Goal: Communication & Community: Answer question/provide support

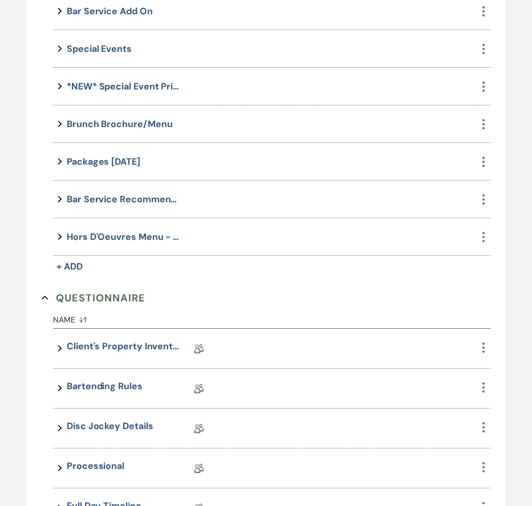
scroll to position [1864, 0]
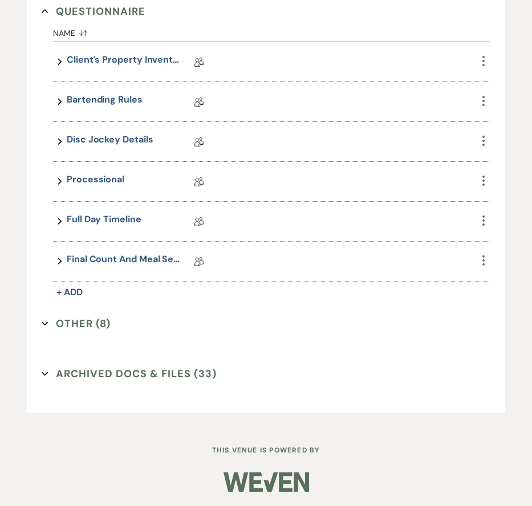
click at [95, 324] on button "Other (8) Expand" at bounding box center [76, 323] width 69 height 17
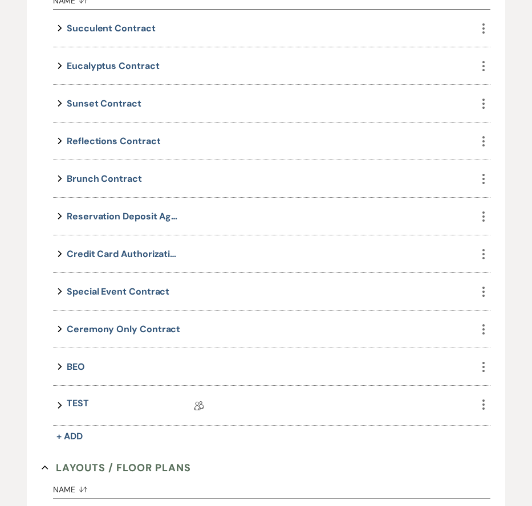
scroll to position [0, 0]
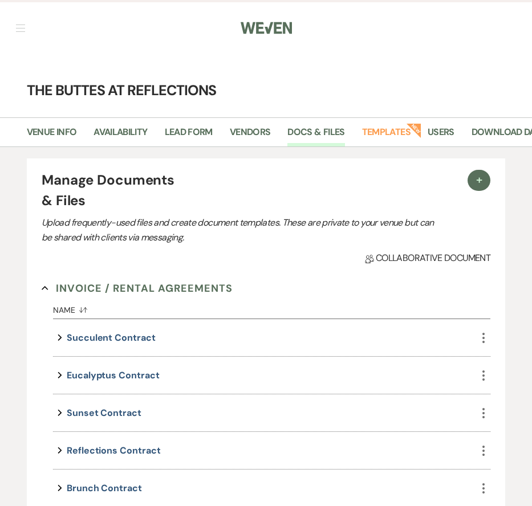
click at [21, 29] on button "button" at bounding box center [20, 28] width 9 height 7
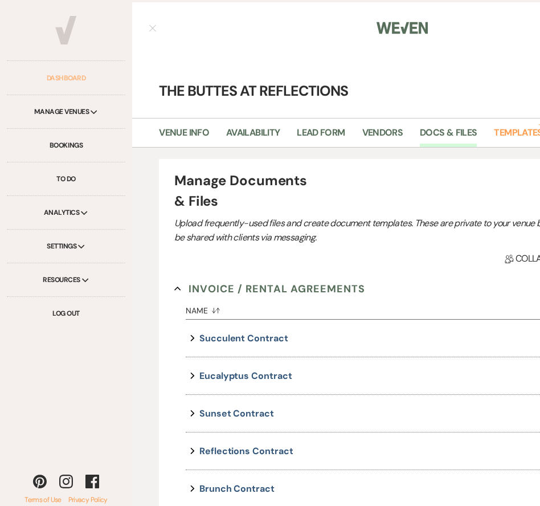
click at [73, 85] on link "Dashboard" at bounding box center [66, 79] width 119 height 34
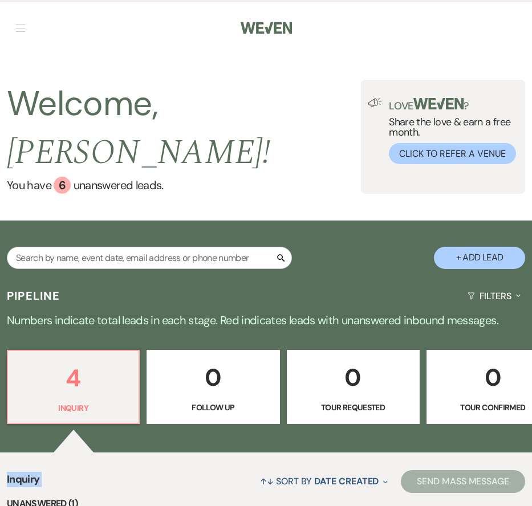
drag, startPoint x: 186, startPoint y: 435, endPoint x: 239, endPoint y: 429, distance: 53.3
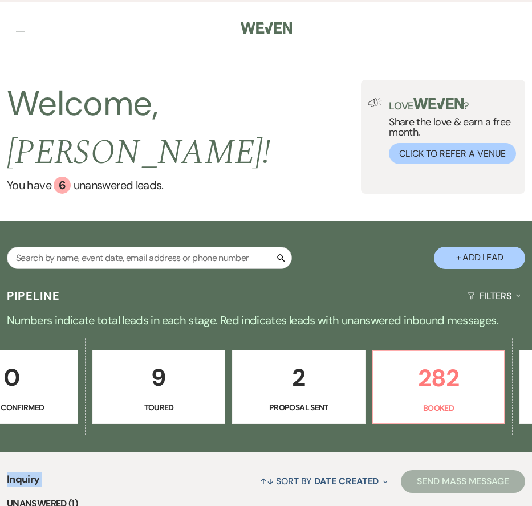
scroll to position [0, 491]
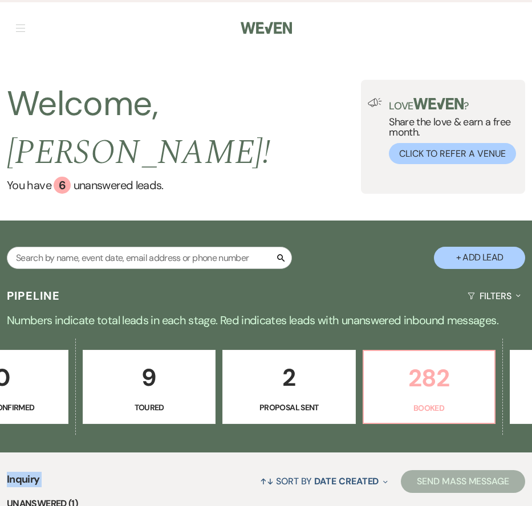
click at [439, 359] on p "282" at bounding box center [428, 378] width 117 height 38
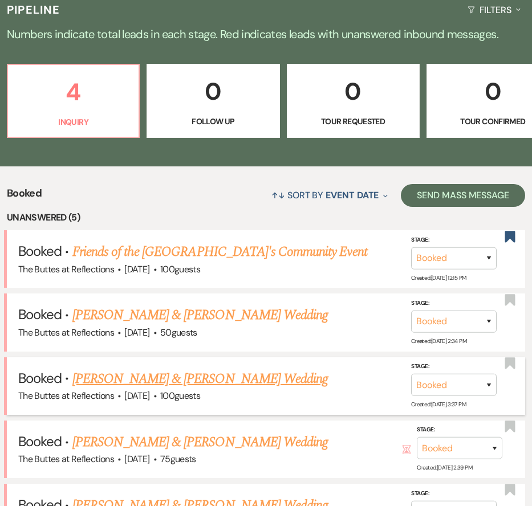
scroll to position [288, 0]
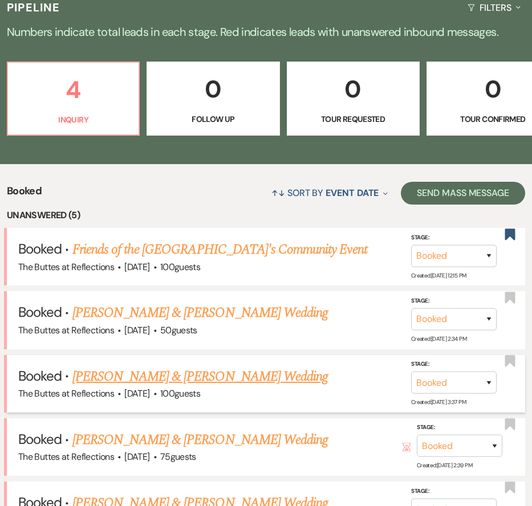
click at [207, 366] on link "[PERSON_NAME] & [PERSON_NAME] Wedding" at bounding box center [199, 376] width 255 height 21
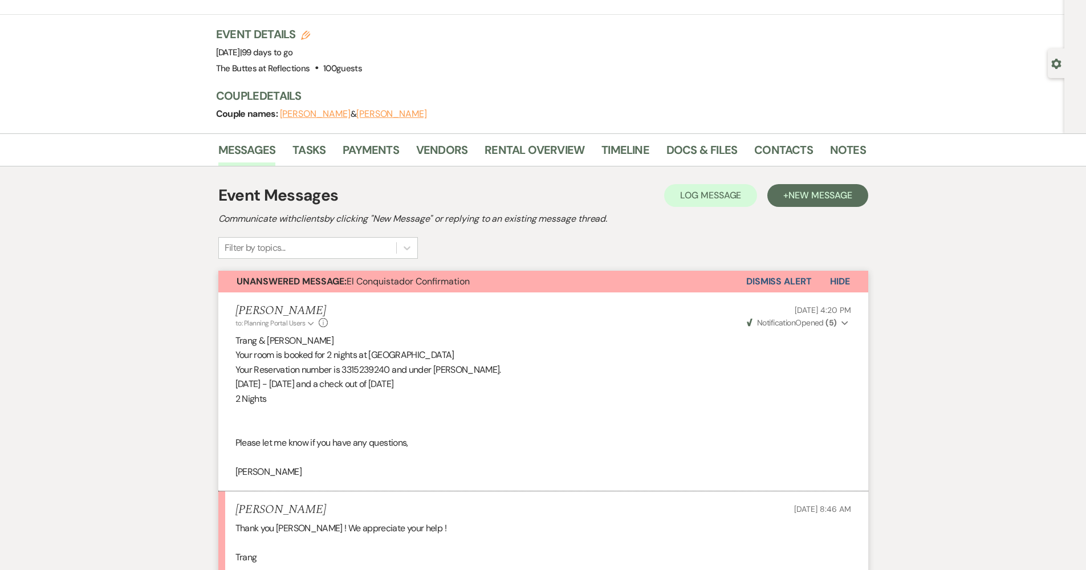
scroll to position [113, 0]
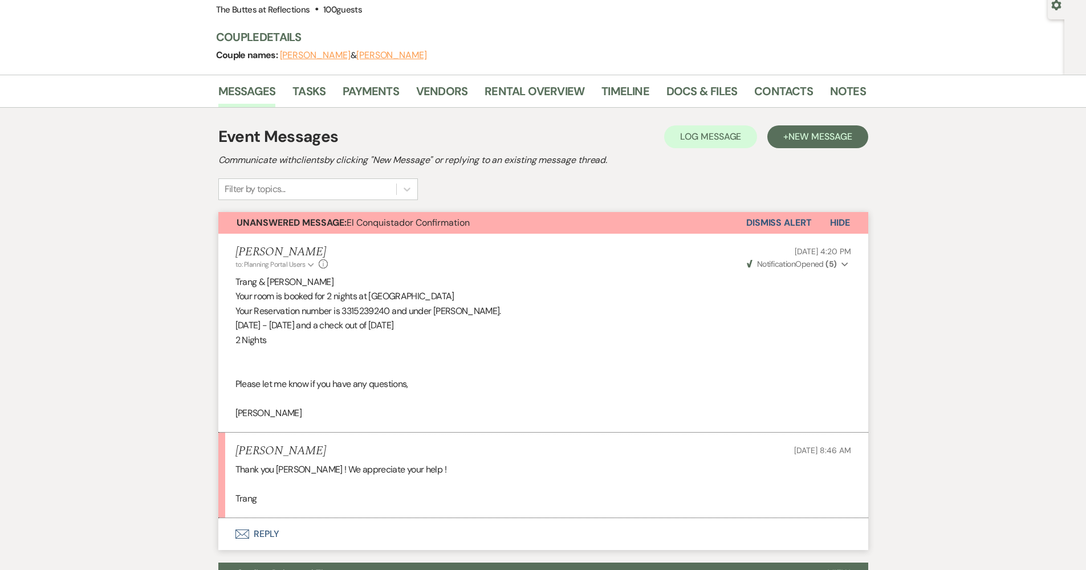
click at [531, 226] on button "Dismiss Alert" at bounding box center [779, 223] width 66 height 22
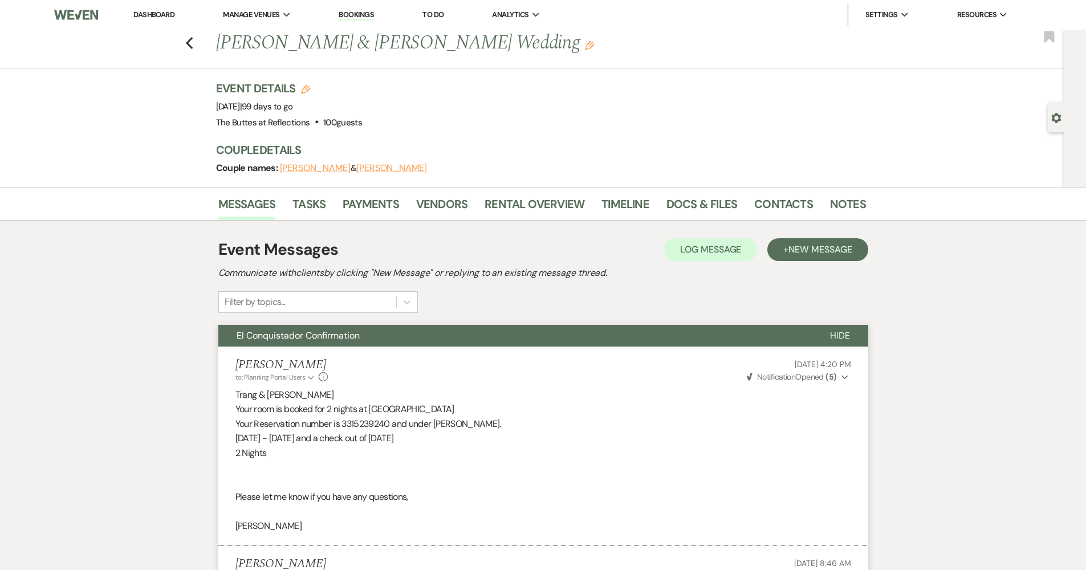
click at [186, 36] on div "Previous [PERSON_NAME] & [PERSON_NAME] Wedding Edit Bookmark" at bounding box center [529, 49] width 1070 height 39
click at [192, 44] on use "button" at bounding box center [188, 43] width 7 height 13
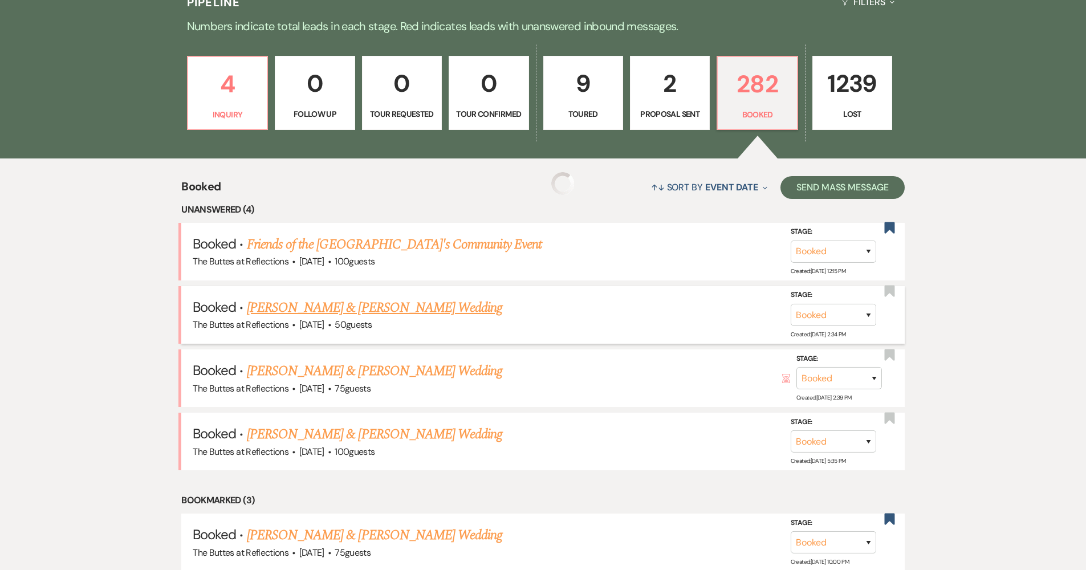
scroll to position [344, 0]
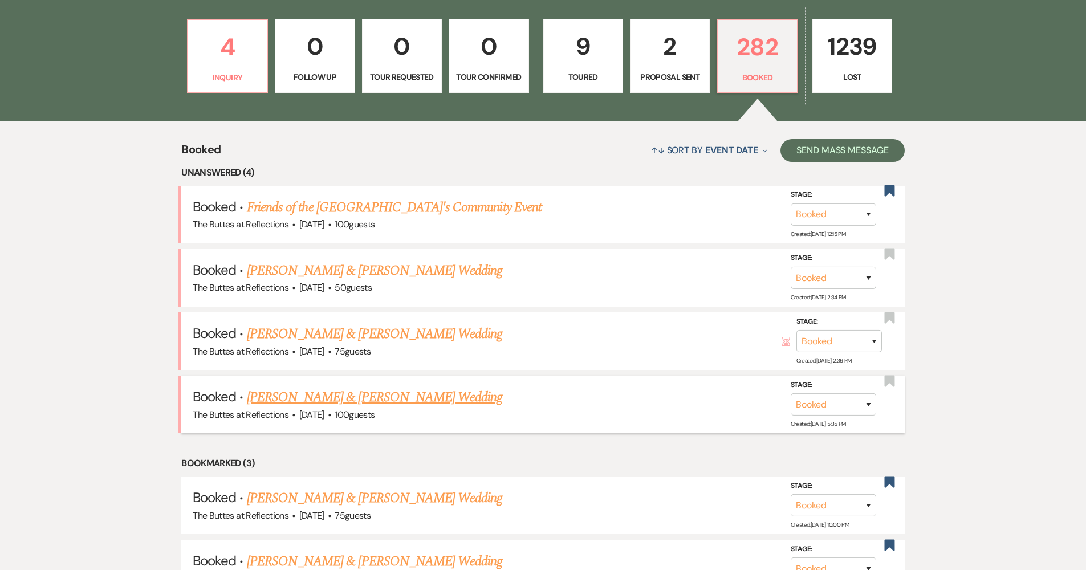
click at [341, 395] on link "[PERSON_NAME] & [PERSON_NAME] Wedding" at bounding box center [374, 397] width 255 height 21
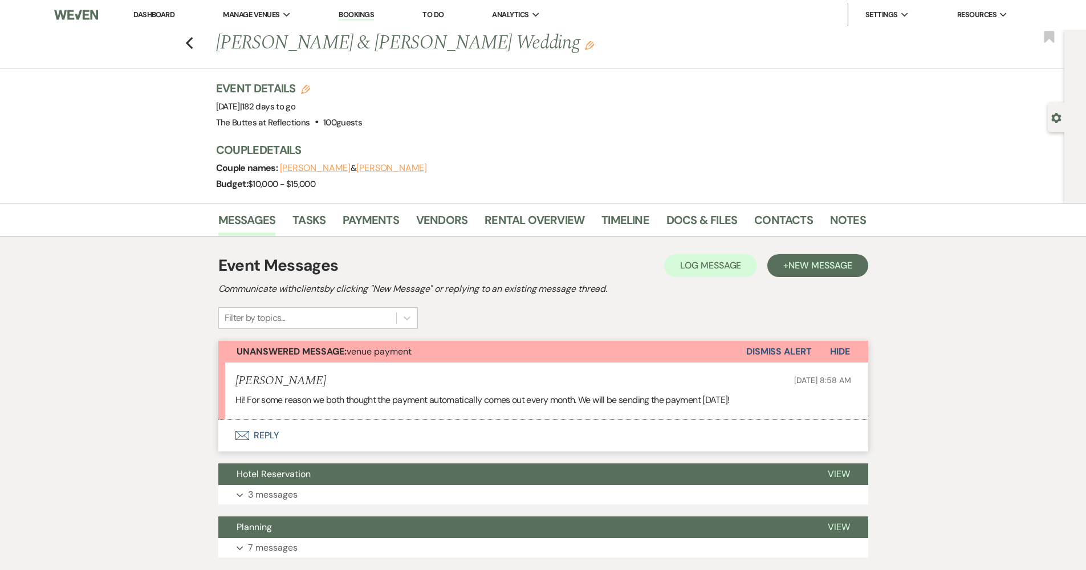
click at [268, 429] on button "Envelope Reply" at bounding box center [543, 435] width 650 height 32
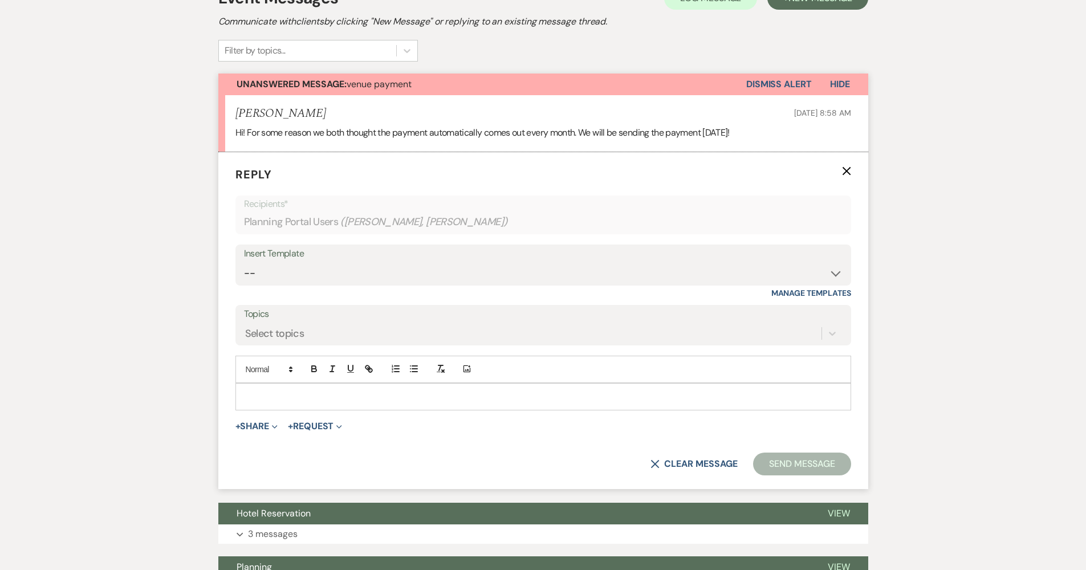
scroll to position [272, 0]
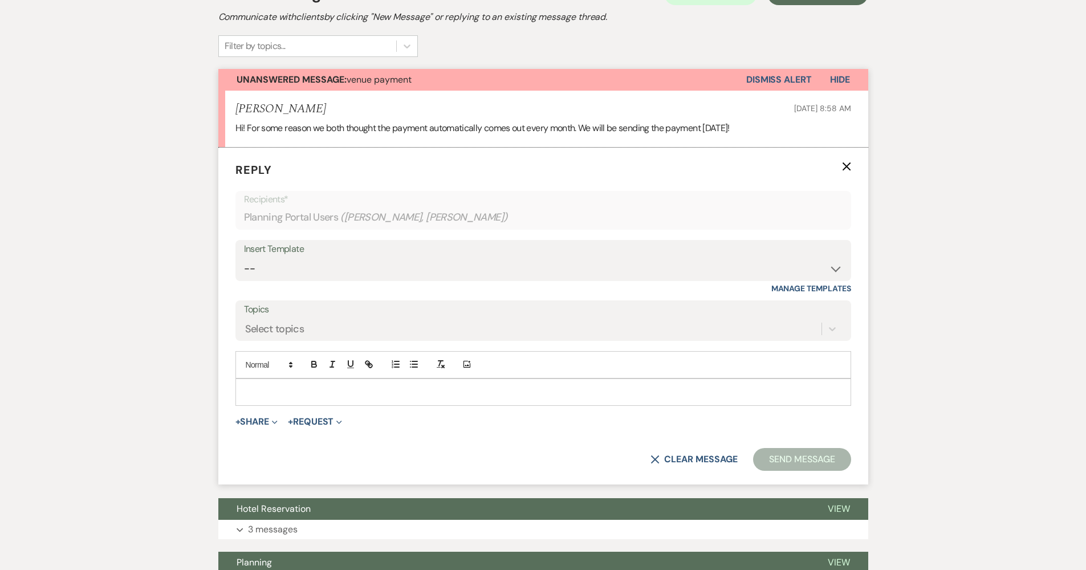
click at [316, 393] on p at bounding box center [543, 392] width 597 height 13
click at [531, 450] on button "Send Message" at bounding box center [801, 459] width 97 height 23
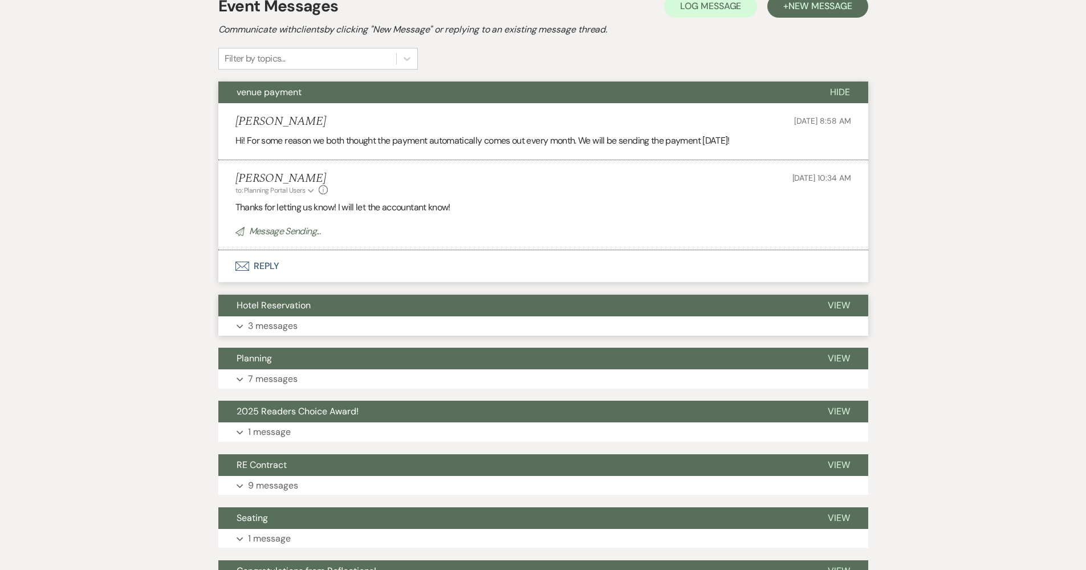
scroll to position [233, 0]
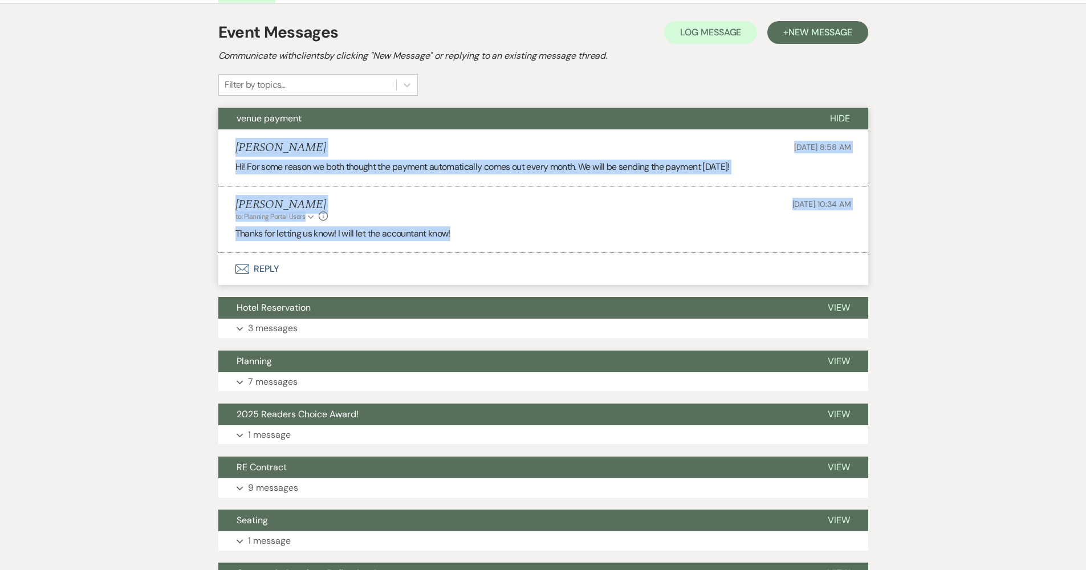
drag, startPoint x: 237, startPoint y: 144, endPoint x: 477, endPoint y: 237, distance: 258.0
click at [477, 237] on ul "[PERSON_NAME] [DATE] 8:58 AM Hi! For some reason we both thought the payment au…" at bounding box center [543, 191] width 650 height 124
copy ul "[PERSON_NAME] [DATE] 8:58 AM Hi! For some reason we both thought the payment au…"
click at [111, 145] on div "Messages Tasks Payments Vendors Rental Overview Timeline Docs & Files Contacts …" at bounding box center [543, 322] width 1086 height 704
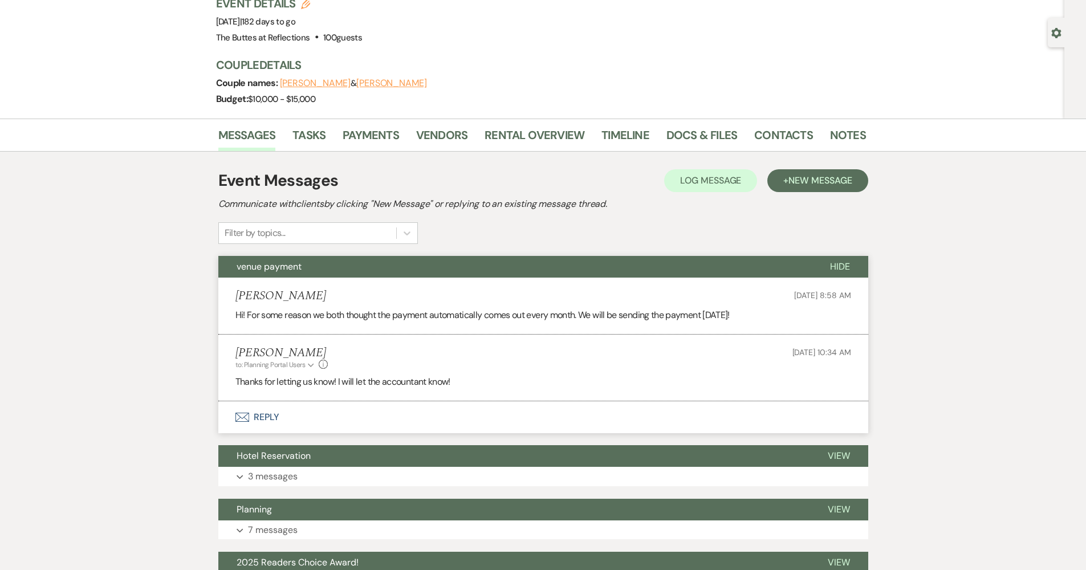
scroll to position [0, 0]
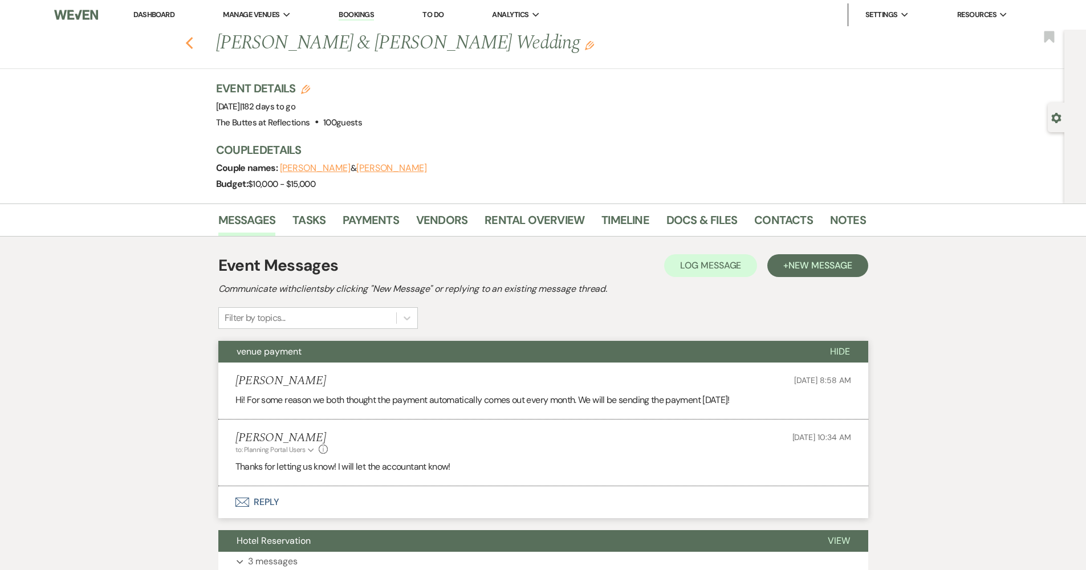
click at [194, 42] on icon "Previous" at bounding box center [189, 43] width 9 height 14
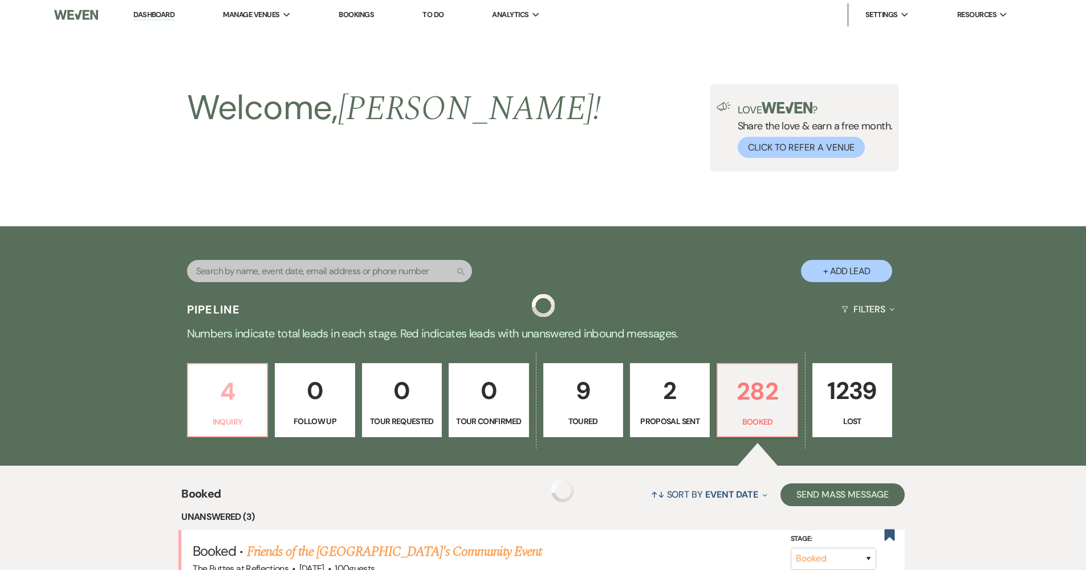
scroll to position [344, 0]
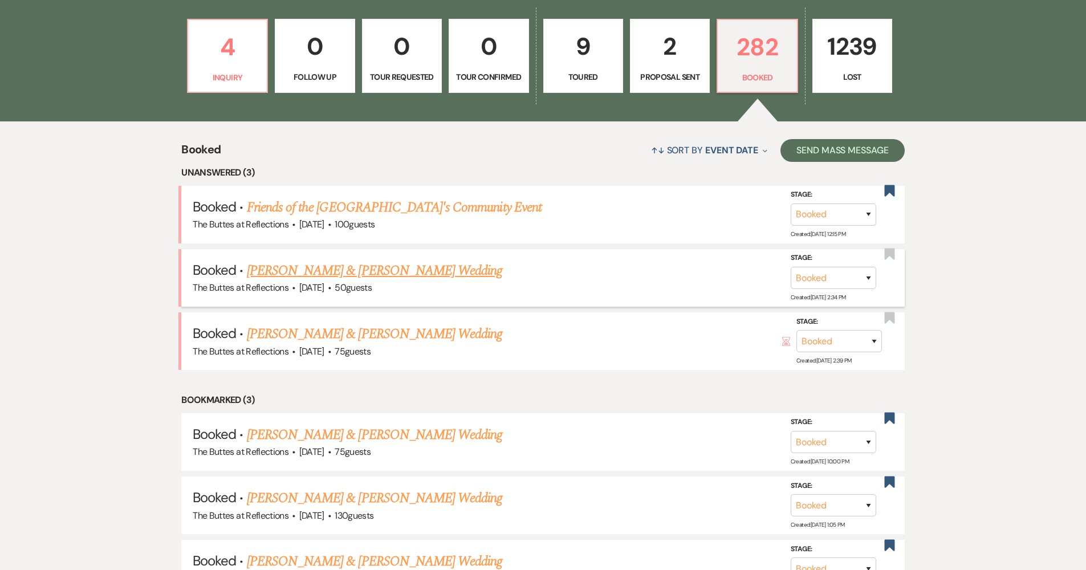
click at [304, 263] on link "[PERSON_NAME] & [PERSON_NAME] Wedding" at bounding box center [374, 270] width 255 height 21
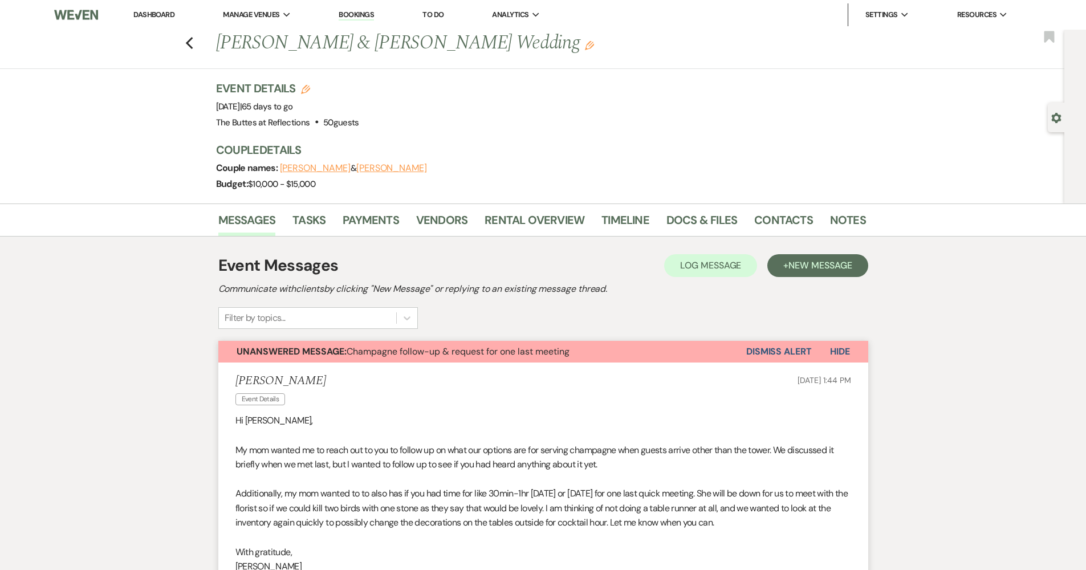
click at [154, 14] on link "Dashboard" at bounding box center [153, 15] width 41 height 10
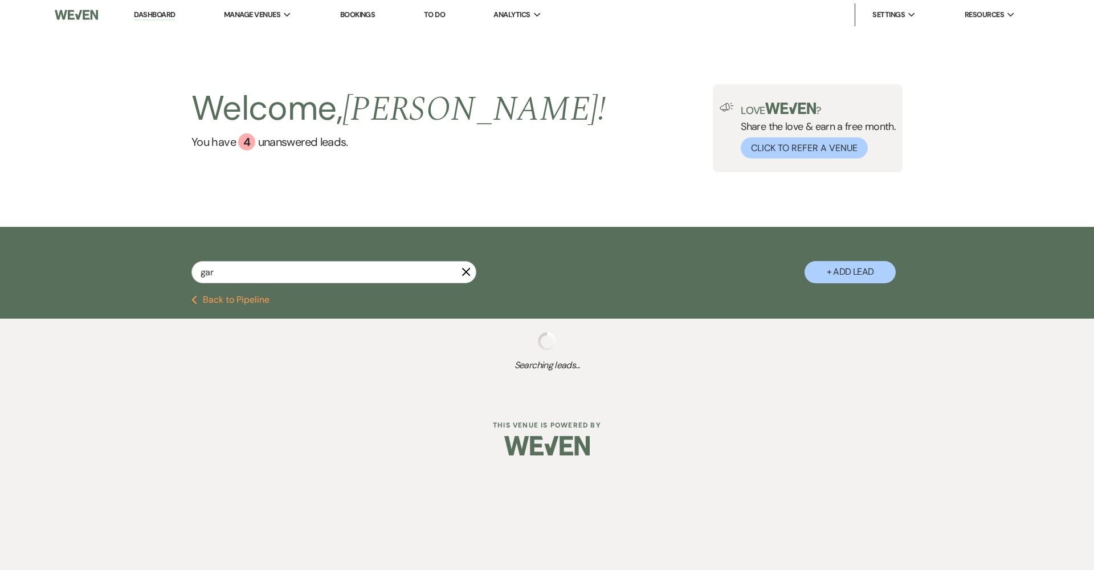
type input "[PERSON_NAME]"
select select "5"
select select "8"
select select "5"
select select "8"
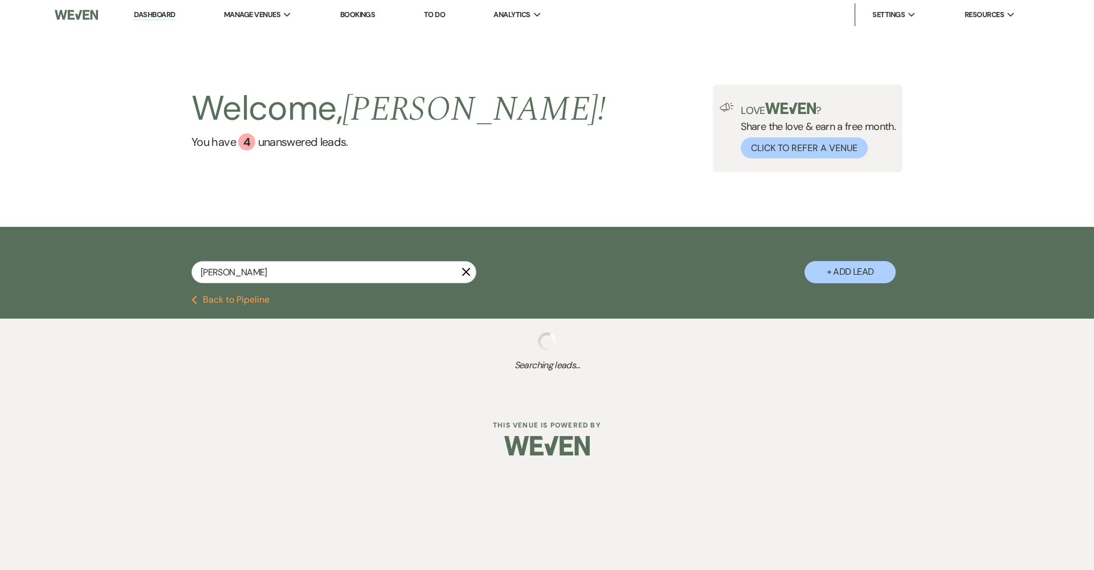
select select "8"
select select "5"
select select "8"
select select "5"
select select "8"
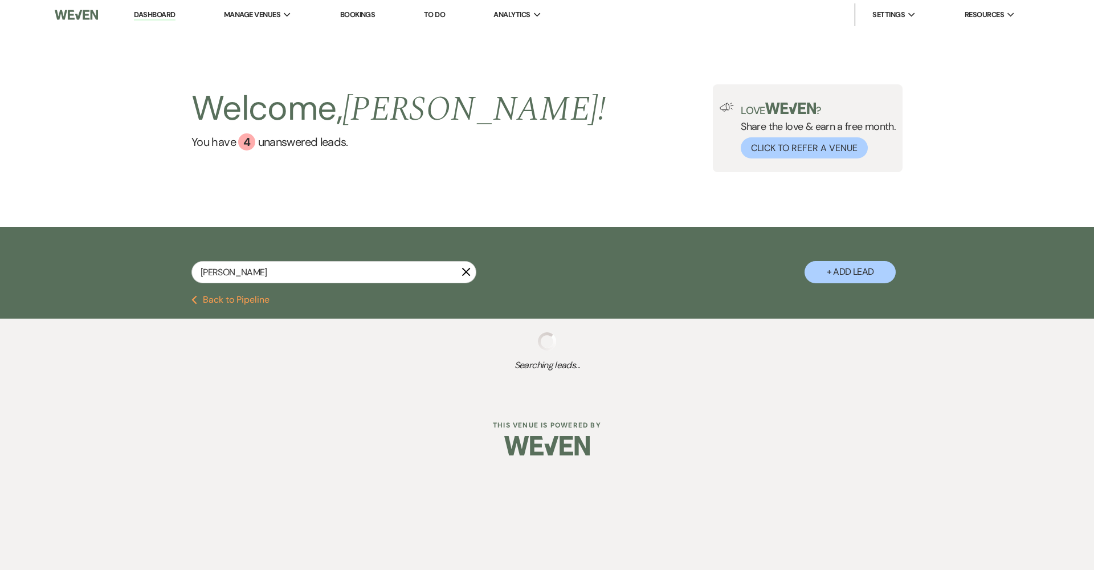
select select "5"
select select "8"
select select "5"
select select "8"
select select "5"
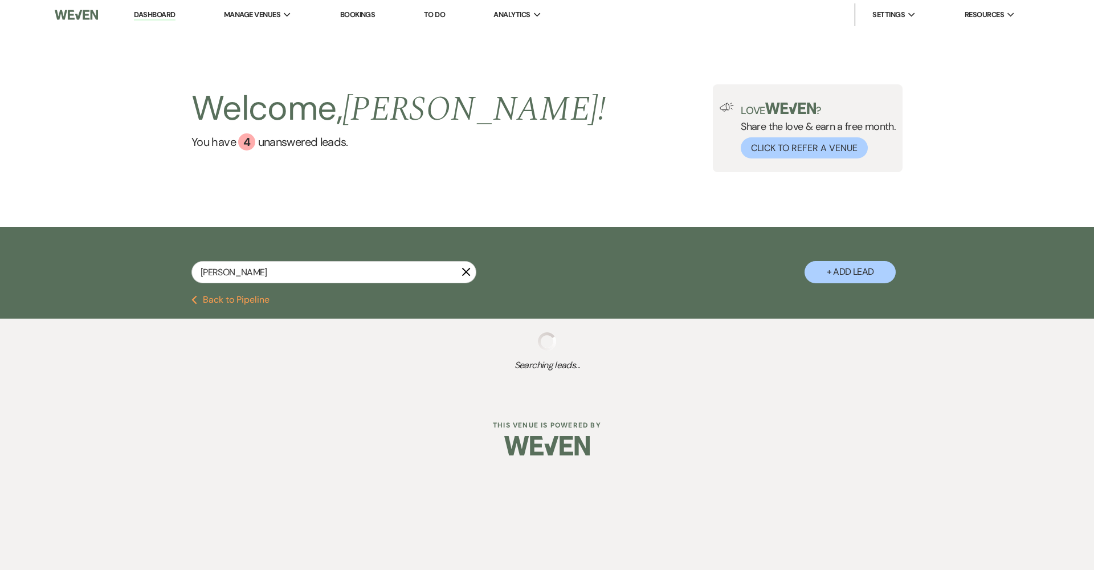
select select "8"
select select "5"
select select "8"
select select "5"
select select "8"
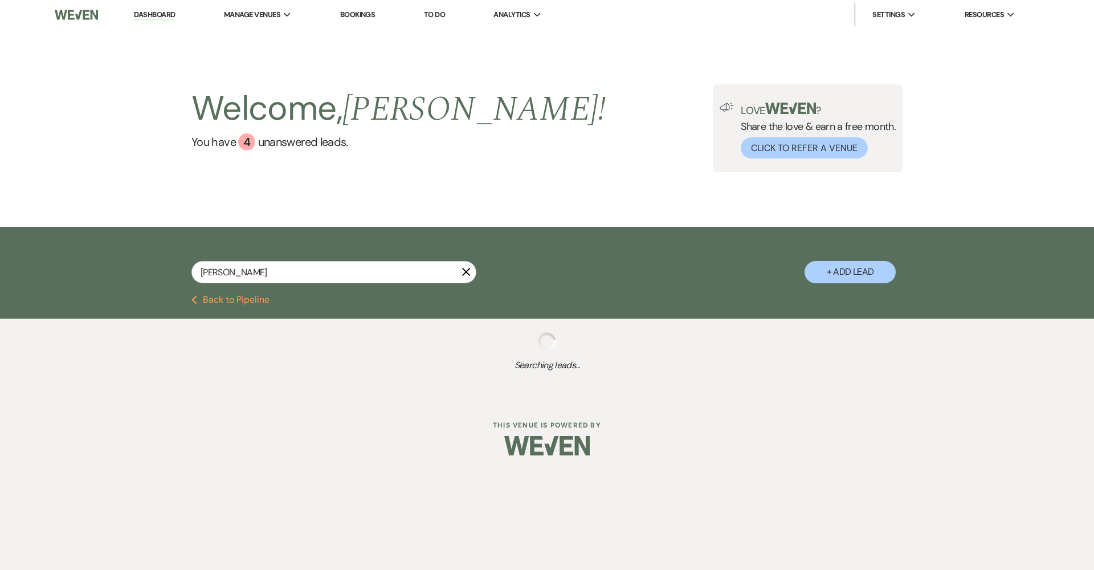
select select "5"
select select "8"
select select "5"
select select "8"
select select "5"
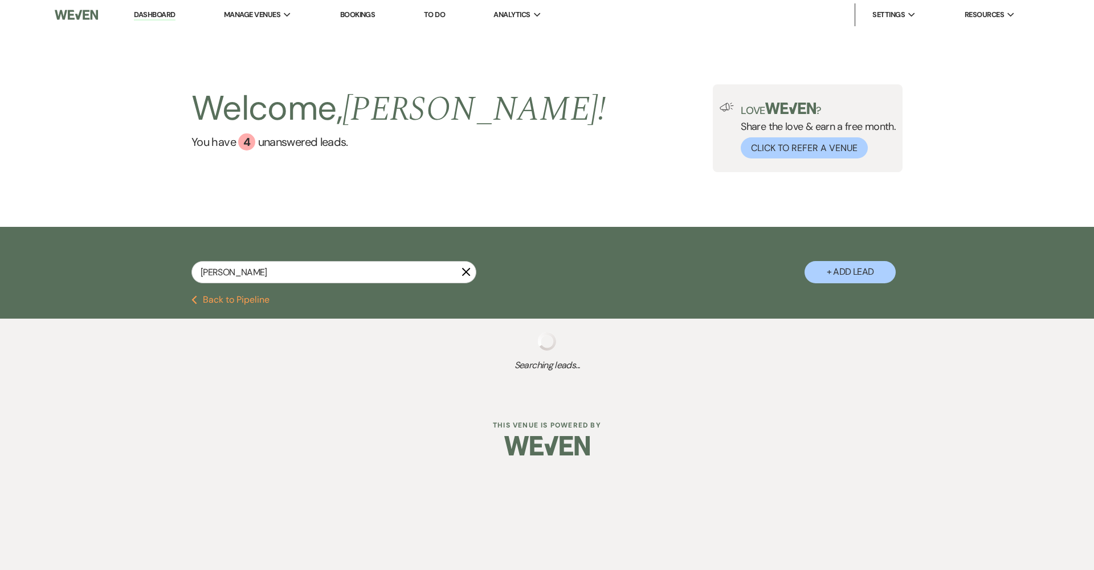
select select "8"
select select "5"
select select "8"
select select "3"
select select "8"
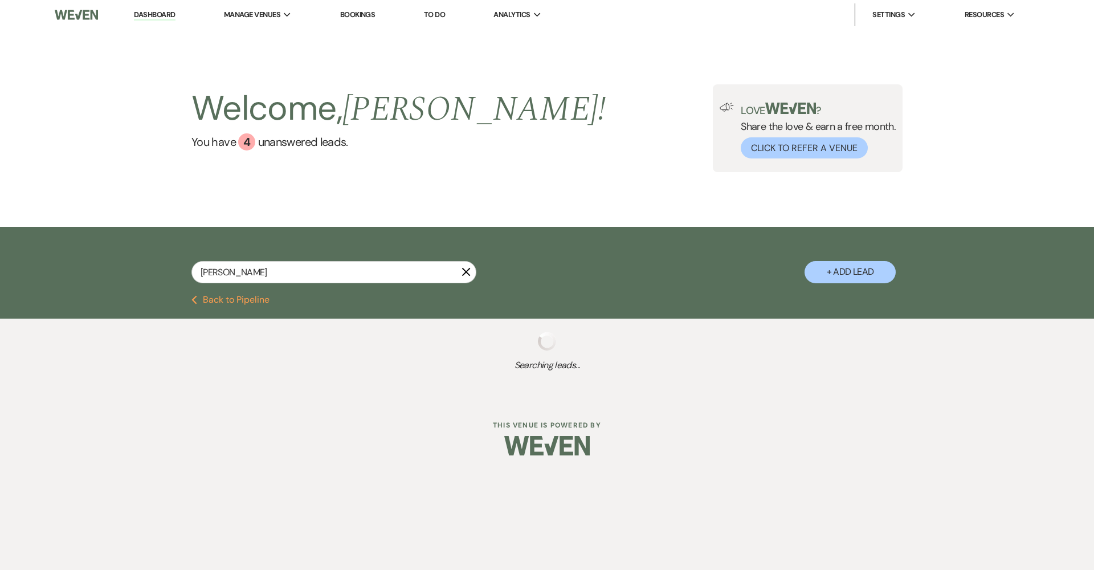
select select "5"
select select "8"
select select "5"
select select "8"
select select "6"
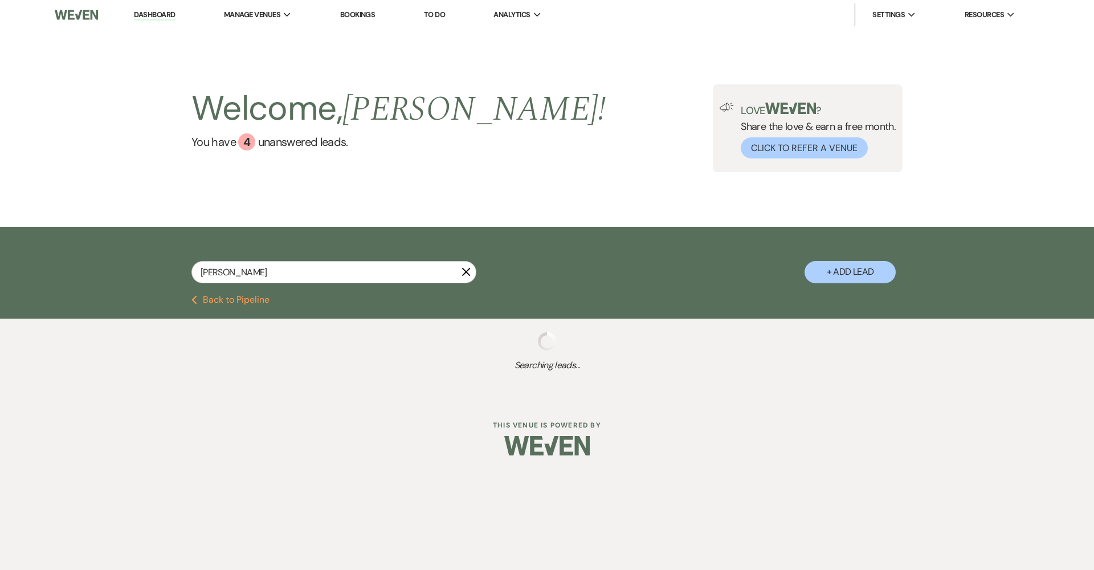
select select "8"
select select "5"
select select "8"
select select "5"
select select "8"
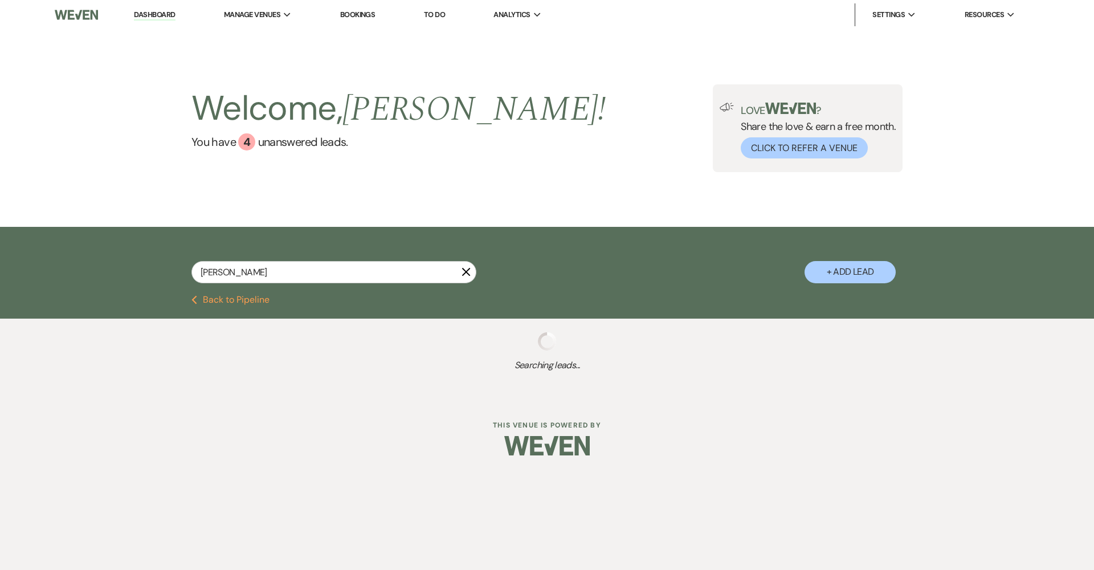
select select "6"
select select "8"
select select "5"
select select "8"
select select "11"
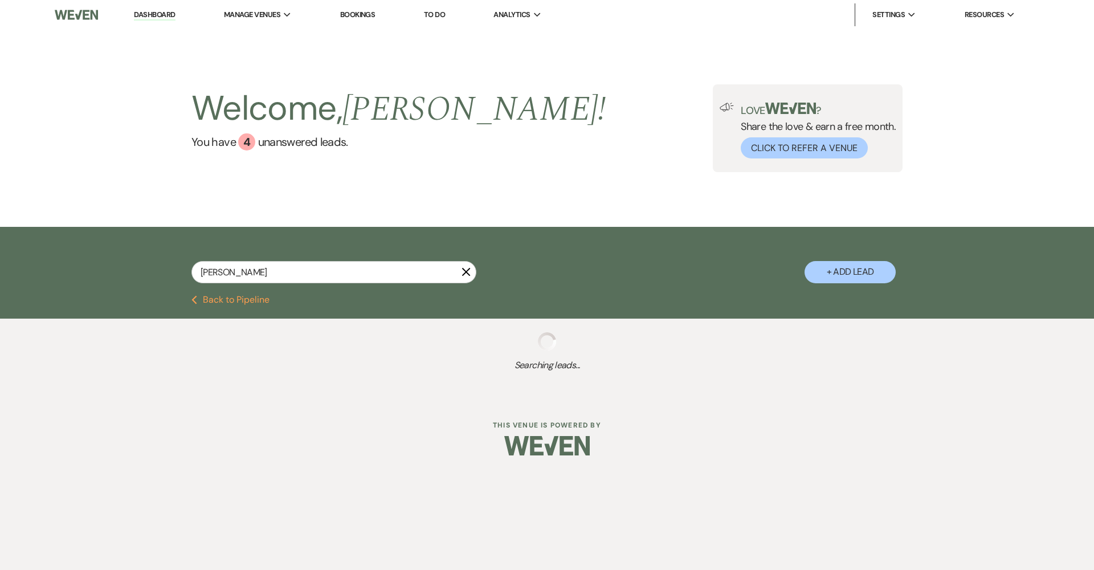
select select "8"
select select "5"
select select "8"
select select "5"
select select "8"
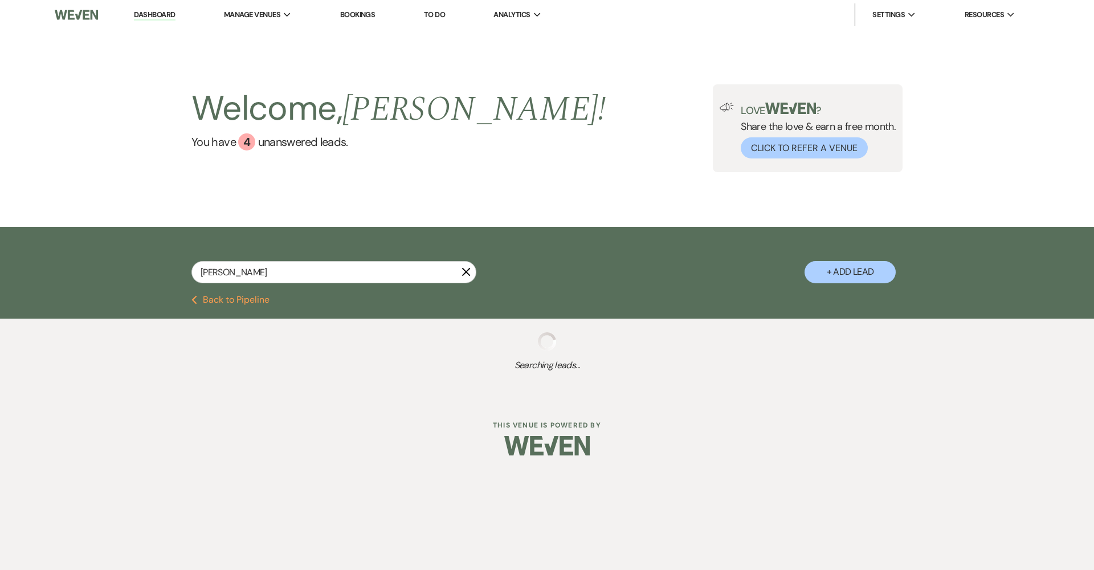
select select "5"
select select "8"
select select "5"
select select "8"
select select "5"
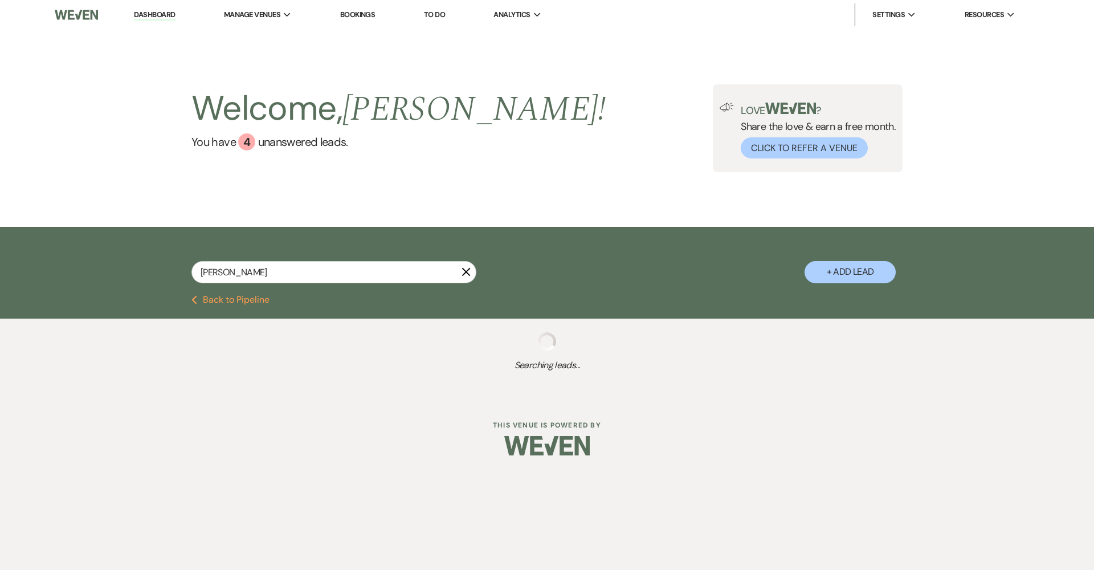
select select "8"
select select "5"
select select "8"
select select "5"
select select "8"
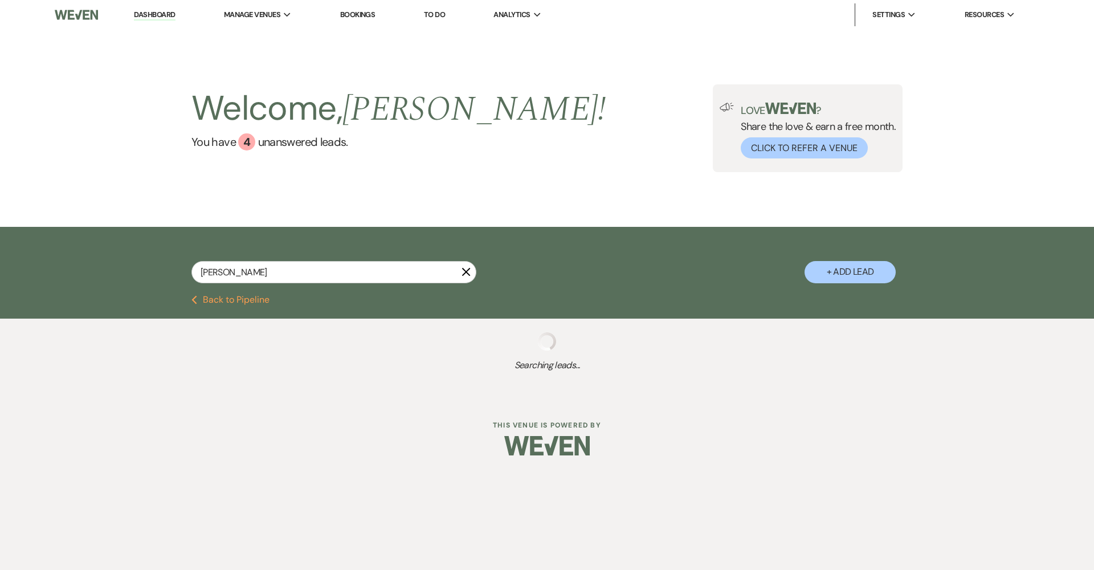
select select "5"
select select "8"
select select "5"
select select "8"
select select "11"
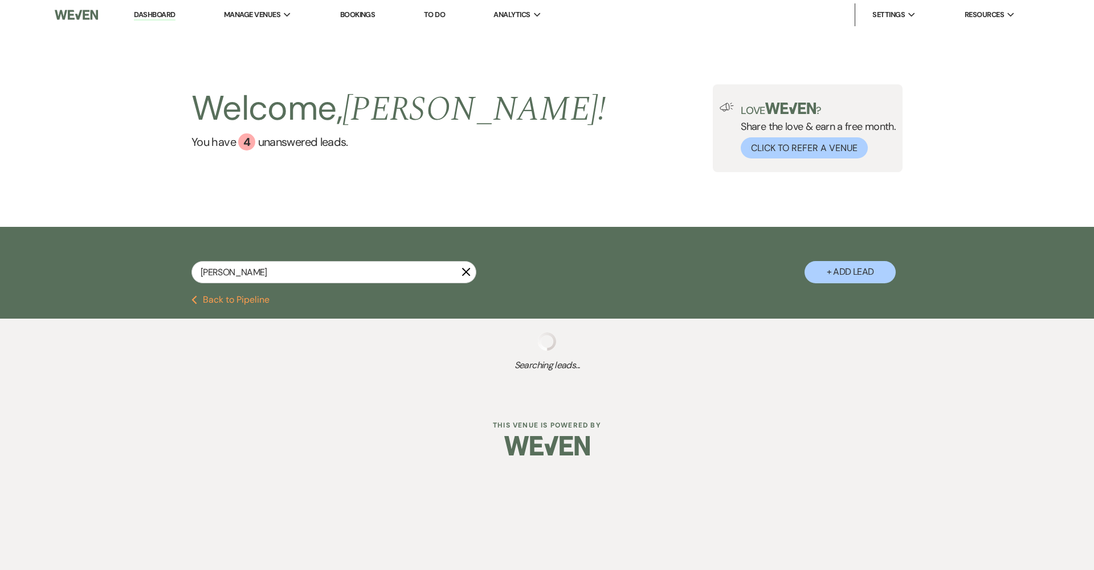
select select "8"
select select "5"
select select "8"
select select "2"
select select "8"
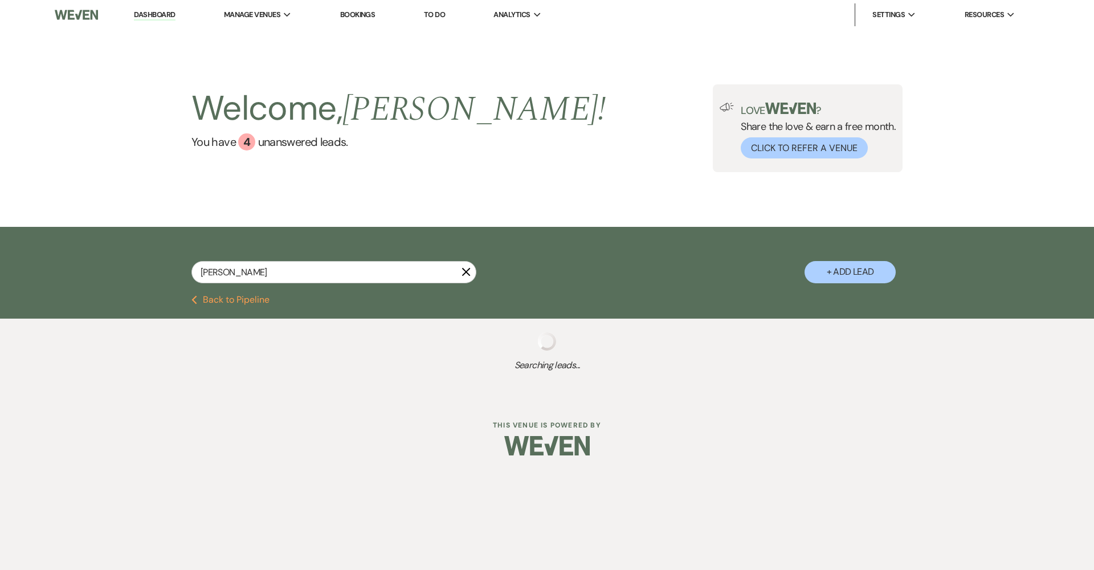
select select "2"
select select "8"
select select "5"
select select "8"
select select "5"
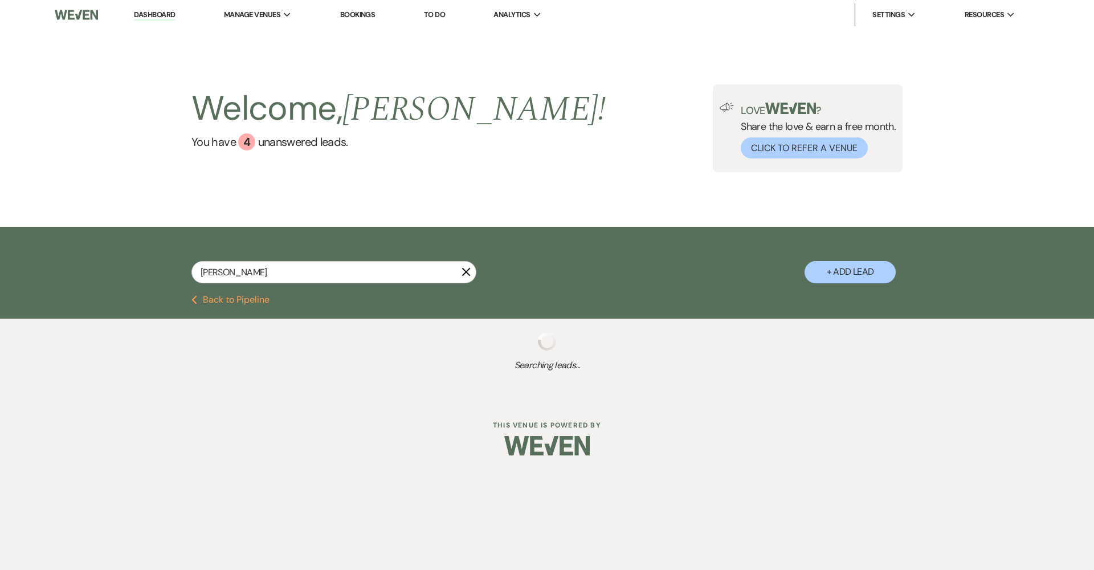
select select "8"
select select "5"
select select "8"
select select "5"
select select "8"
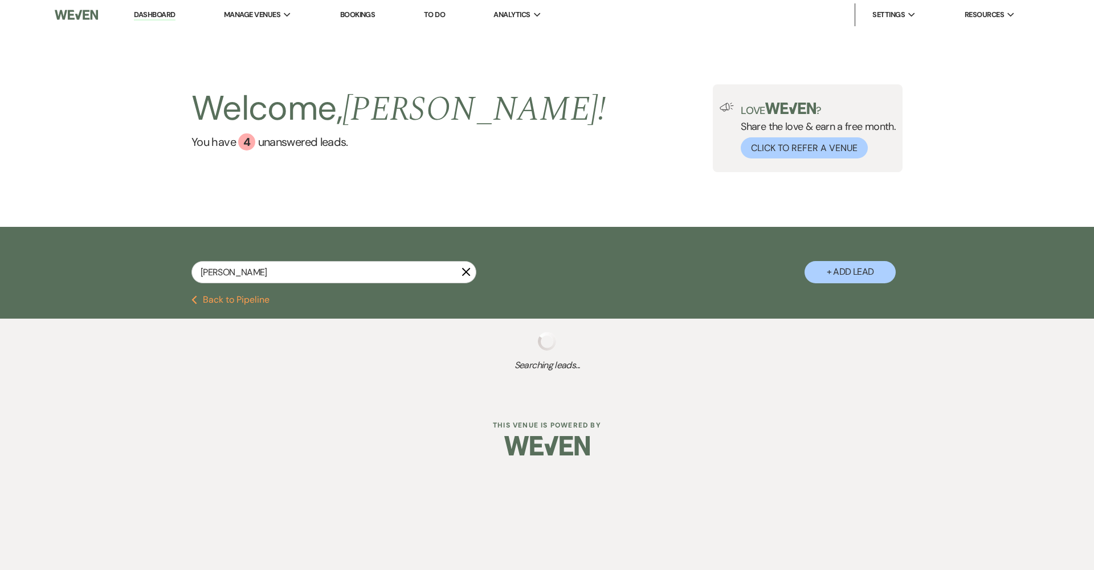
select select "5"
select select "8"
select select "5"
select select "8"
select select "5"
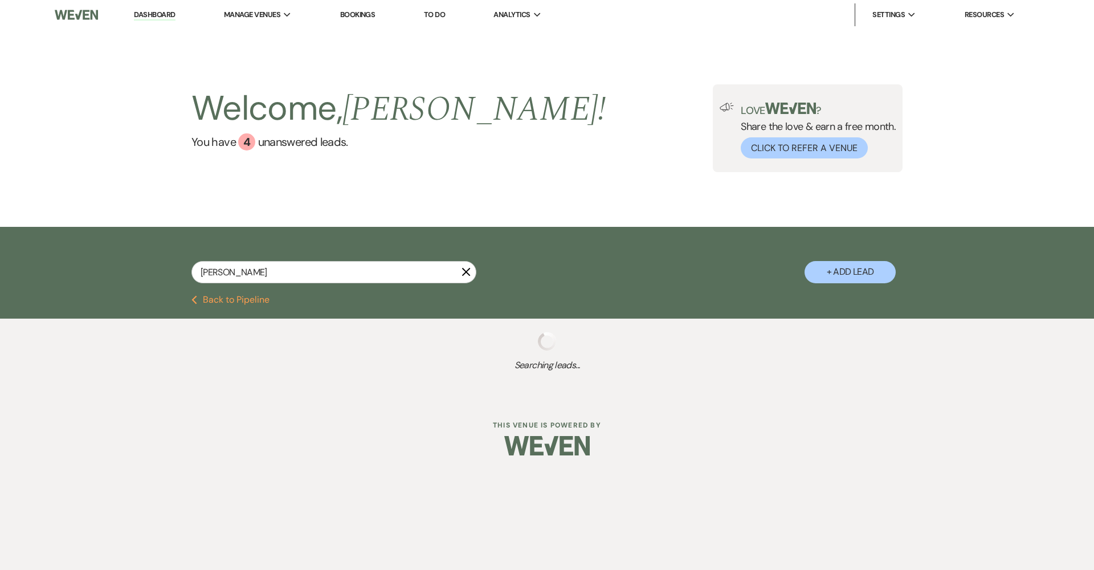
select select "8"
select select "5"
select select "8"
select select "5"
select select "8"
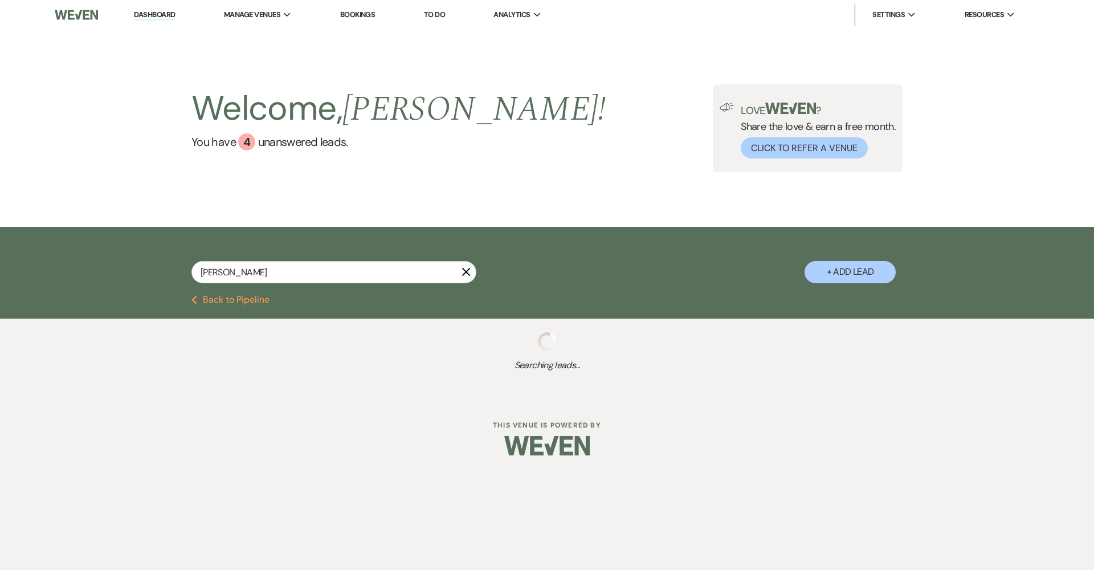
select select "5"
select select "8"
select select "3"
select select "8"
select select "5"
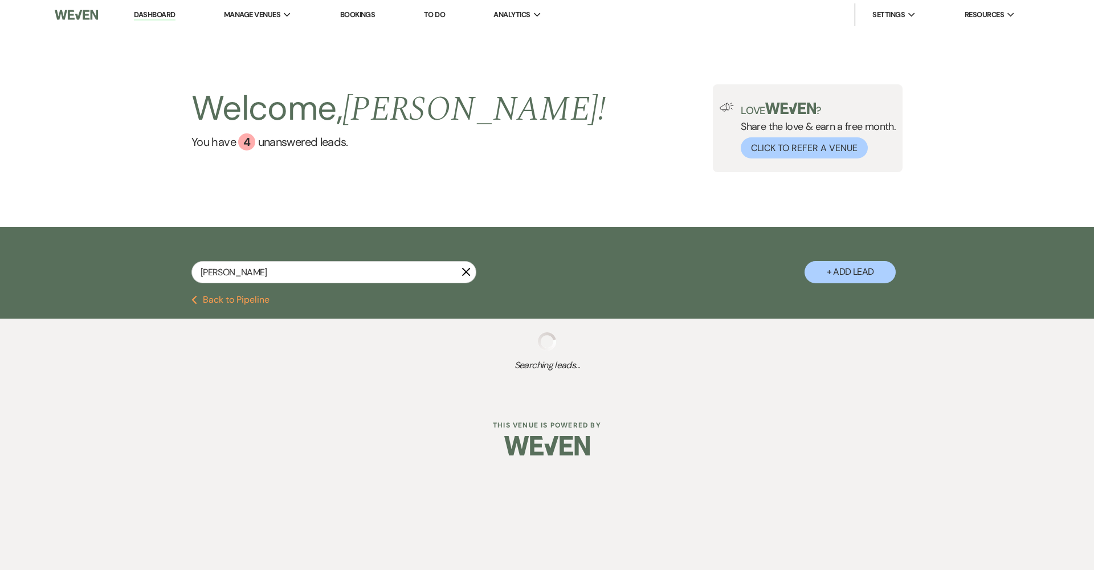
select select "8"
select select "5"
select select "8"
select select "5"
select select "8"
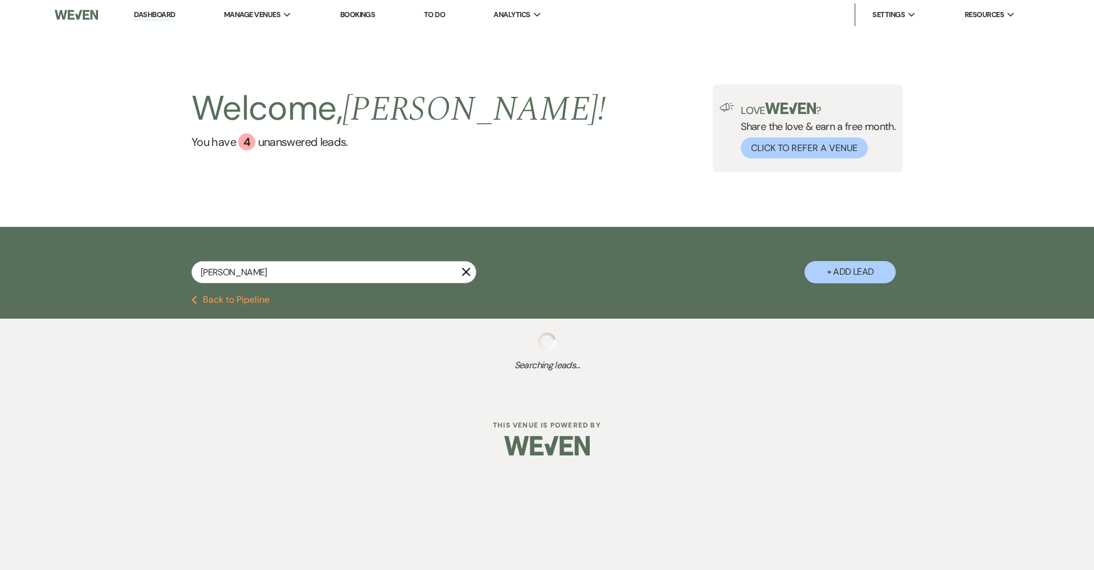
select select "6"
select select "8"
select select "5"
select select "8"
select select "5"
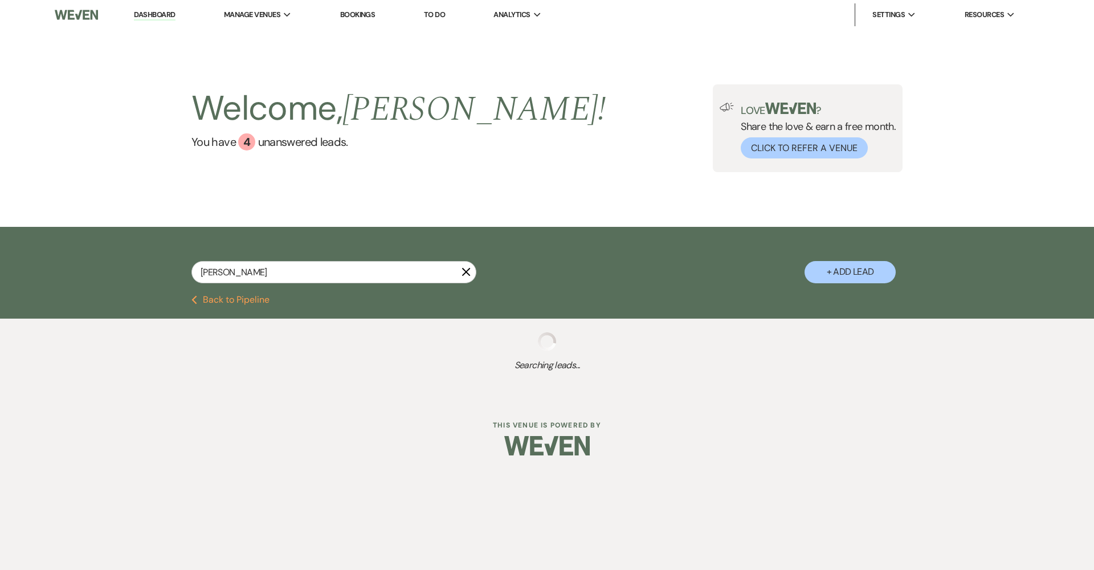
select select "8"
select select "5"
select select "8"
select select "5"
select select "8"
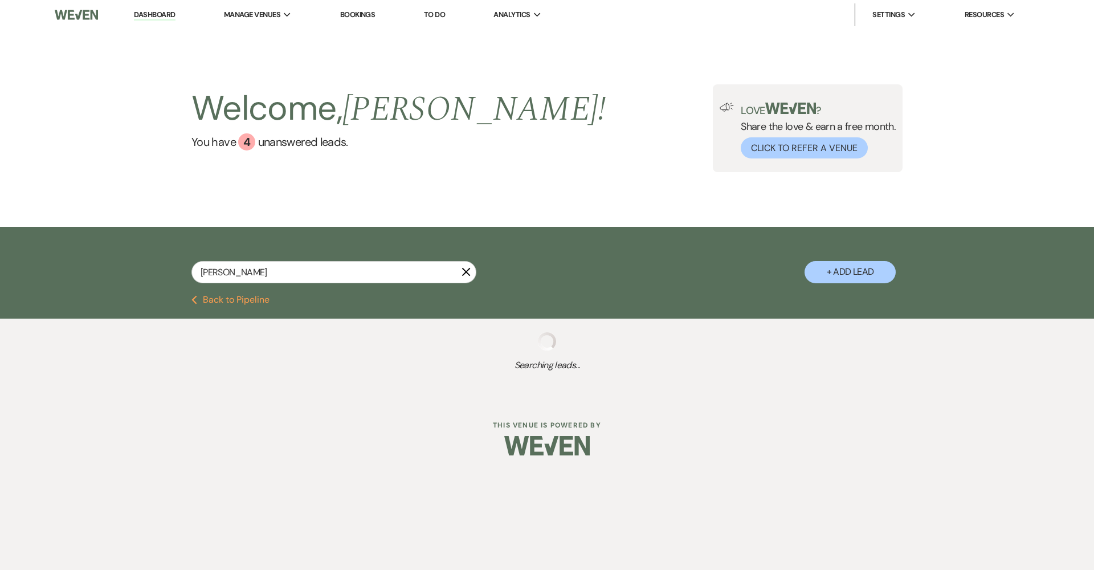
select select "5"
select select "8"
select select "6"
select select "8"
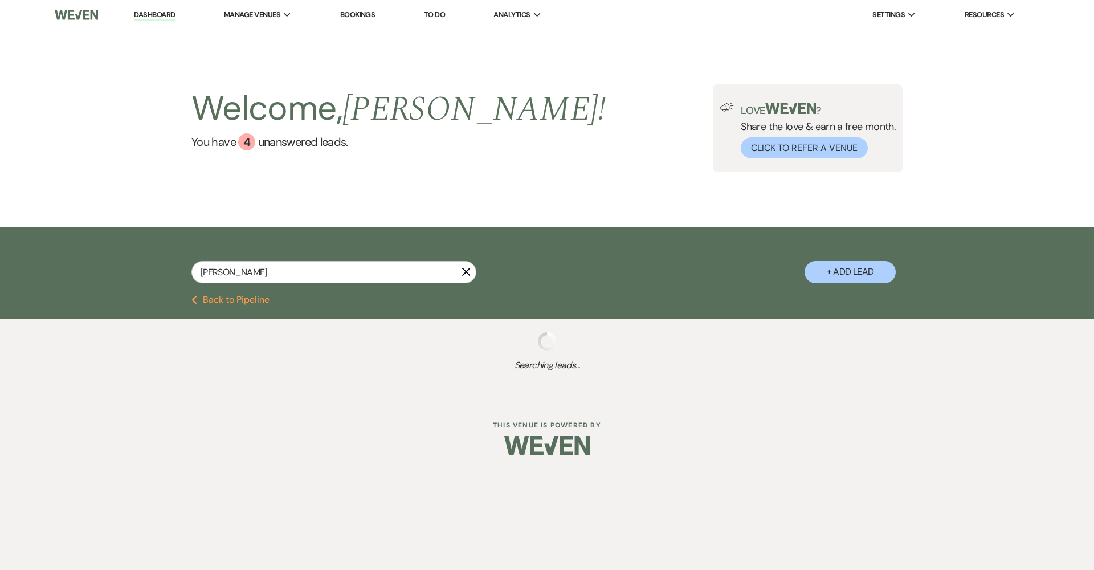
select select "5"
select select "8"
select select "5"
select select "8"
select select "5"
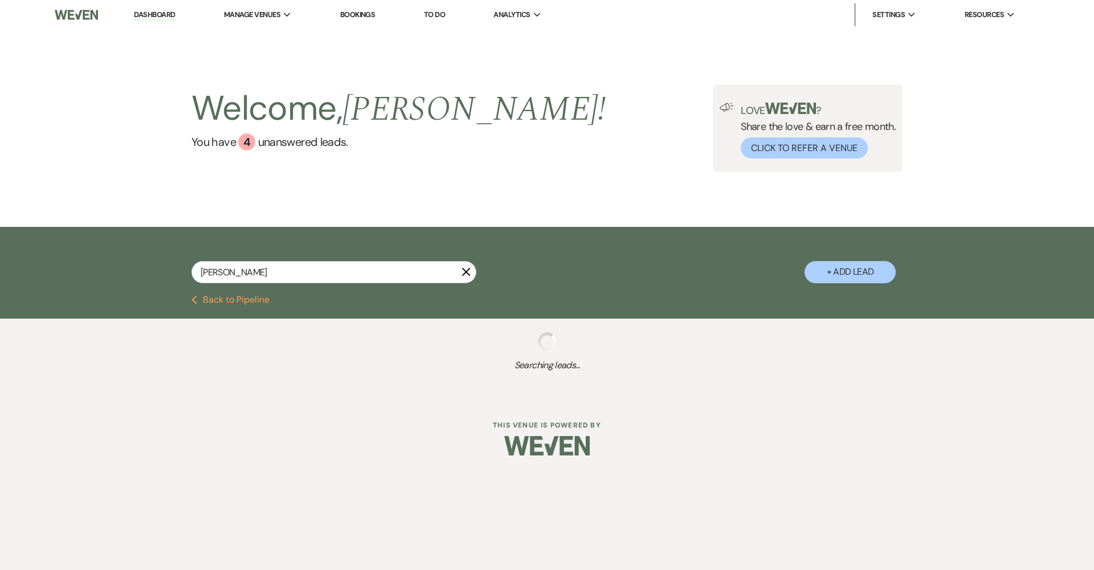
select select "8"
select select "5"
select select "8"
select select "6"
select select "8"
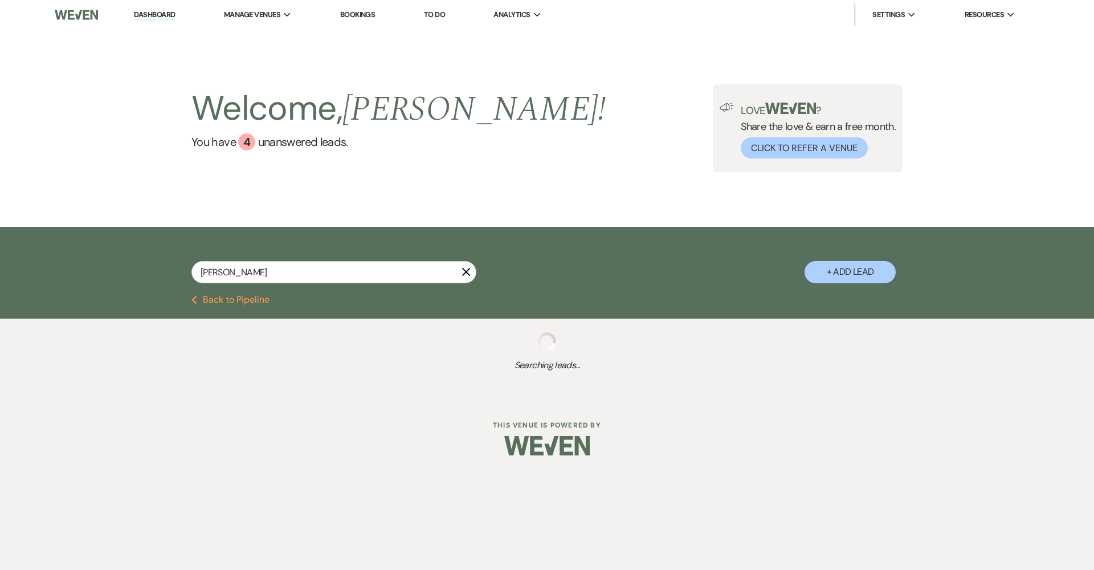
select select "5"
select select "8"
select select "5"
select select "8"
select select "5"
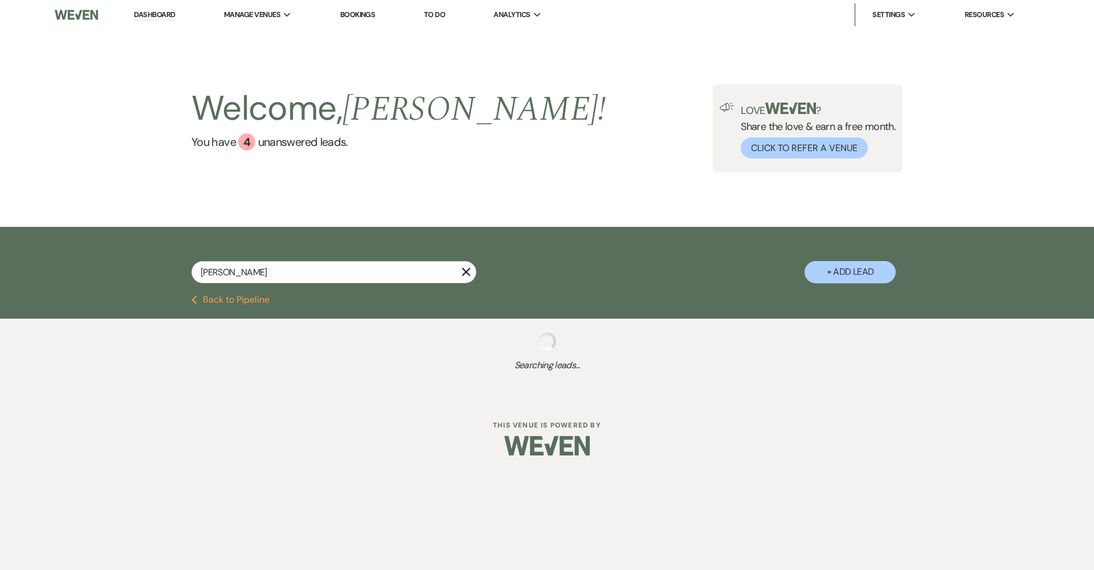
select select "8"
select select "6"
select select "8"
select select "5"
select select "8"
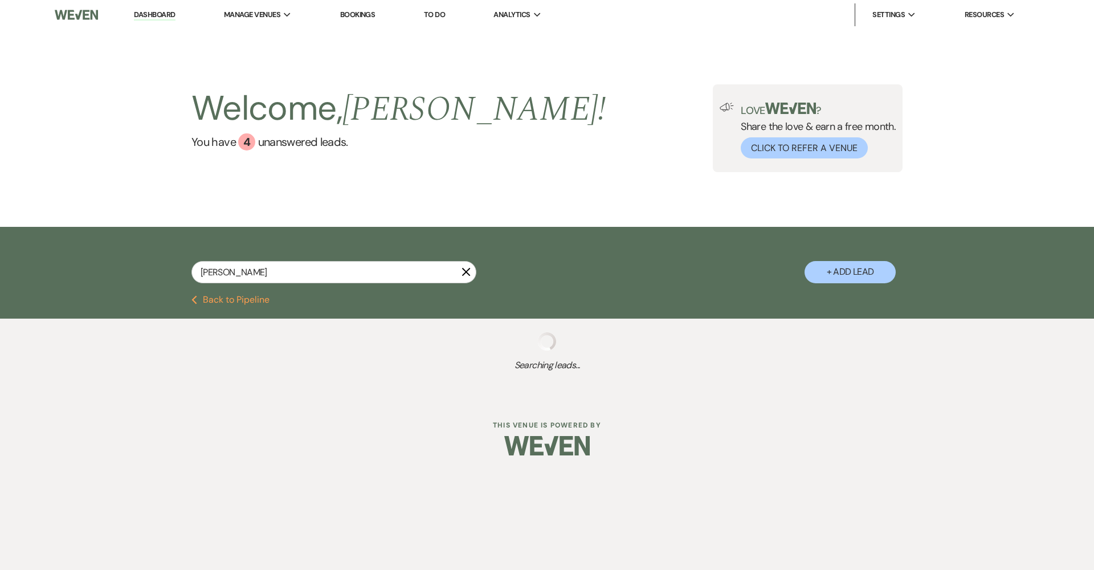
select select "3"
select select "8"
select select "5"
select select "8"
select select "5"
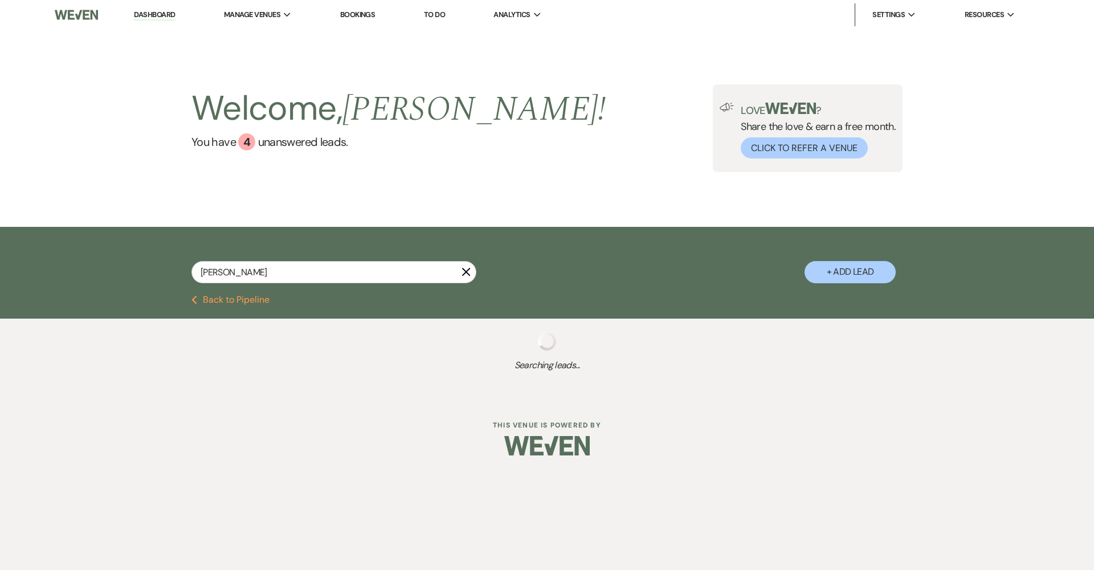
select select "8"
select select "6"
select select "8"
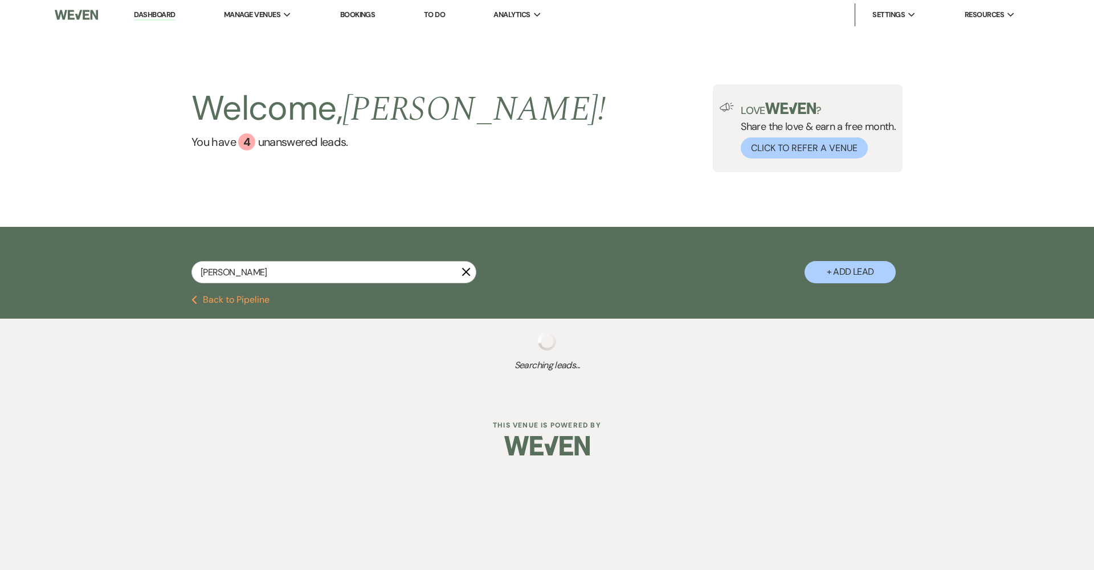
select select "5"
select select "8"
select select "5"
select select "8"
select select "5"
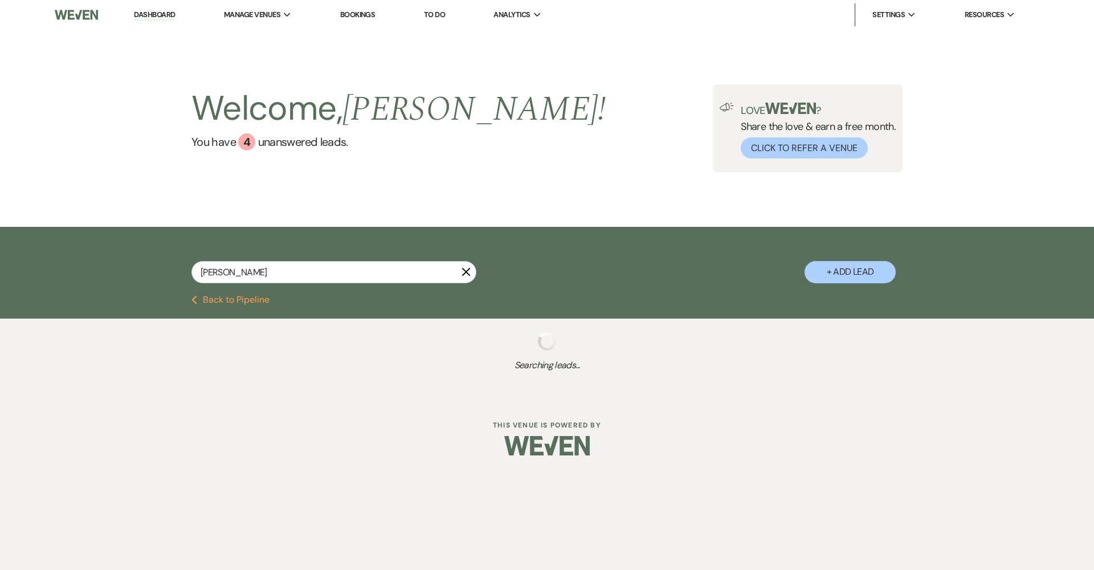
select select "8"
select select "5"
select select "8"
select select "5"
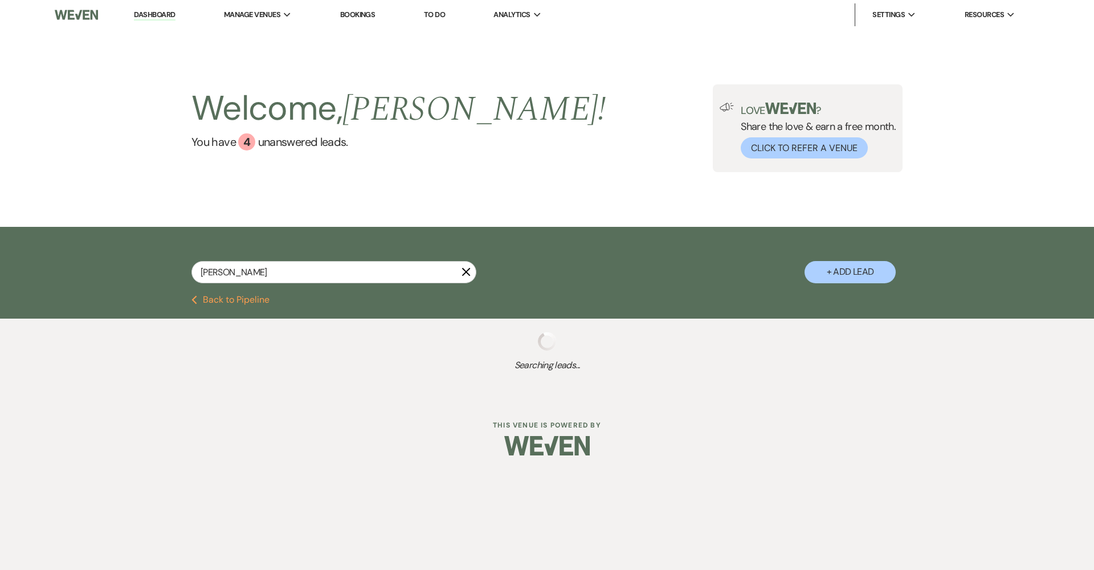
select select "8"
select select "6"
select select "8"
select select "5"
select select "8"
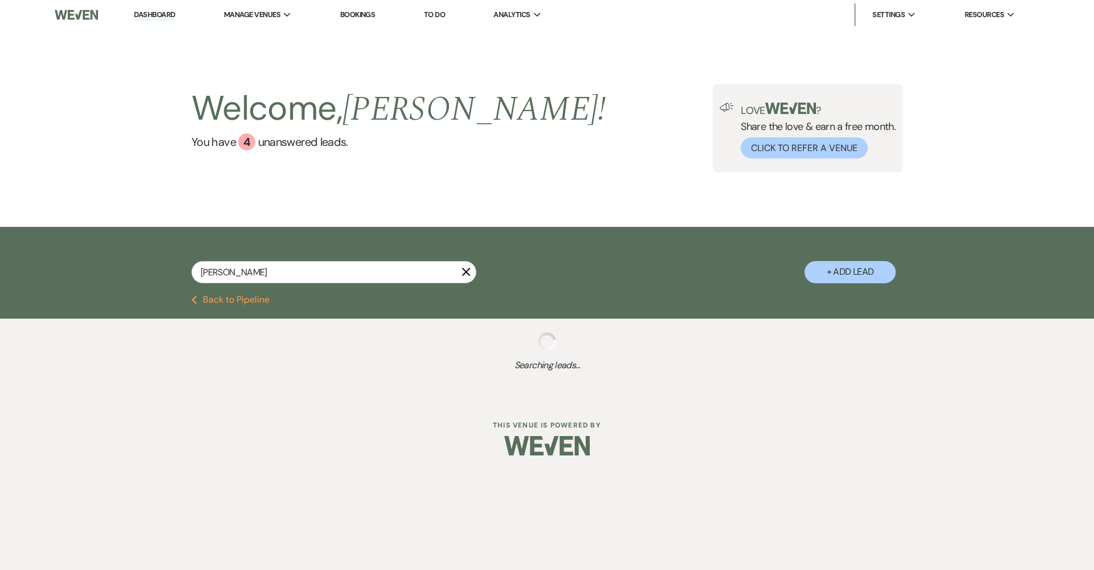
select select "8"
select select "5"
select select "8"
select select "6"
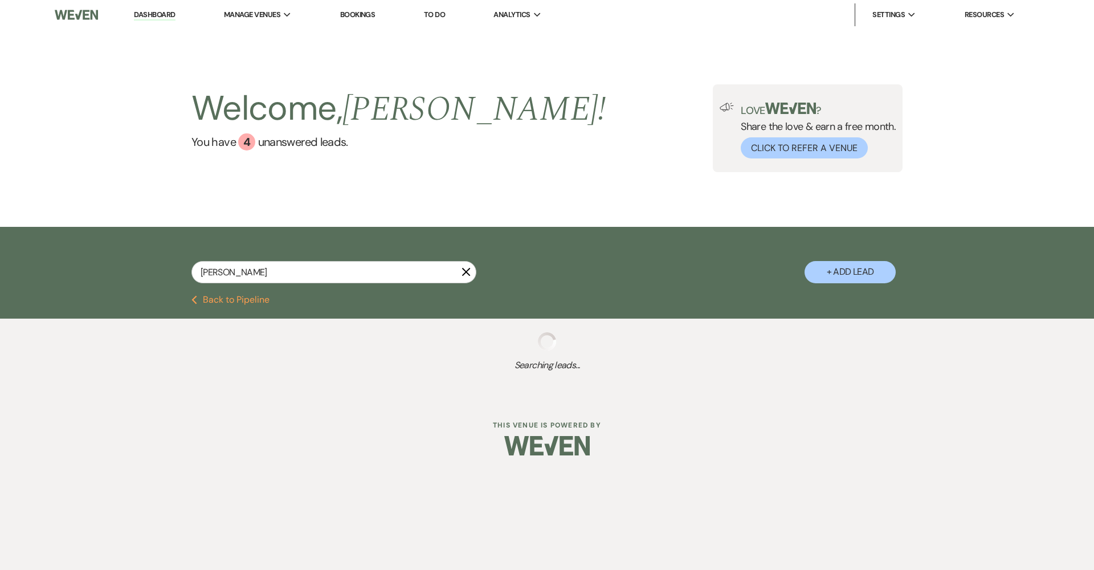
select select "8"
select select "5"
select select "8"
select select "5"
select select "8"
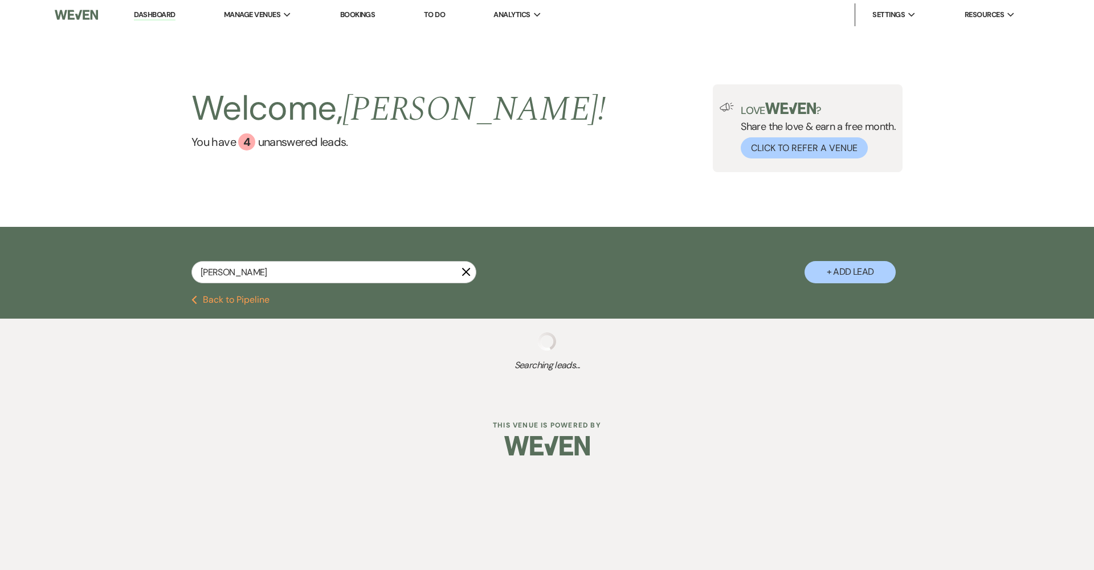
select select "5"
select select "8"
select select "4"
select select "8"
select select "7"
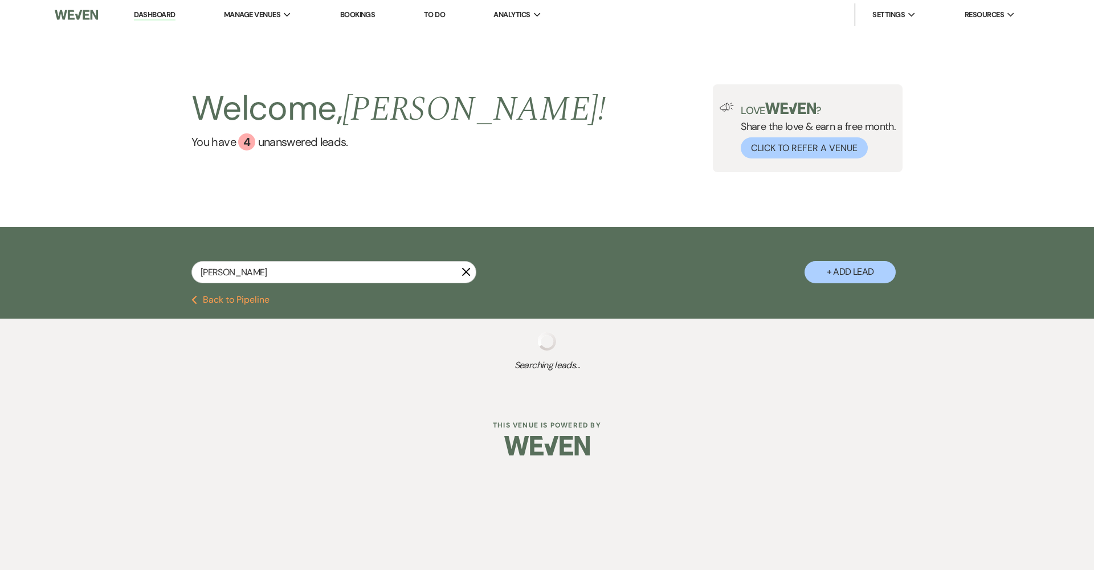
select select "8"
select select "5"
select select "8"
select select "5"
select select "8"
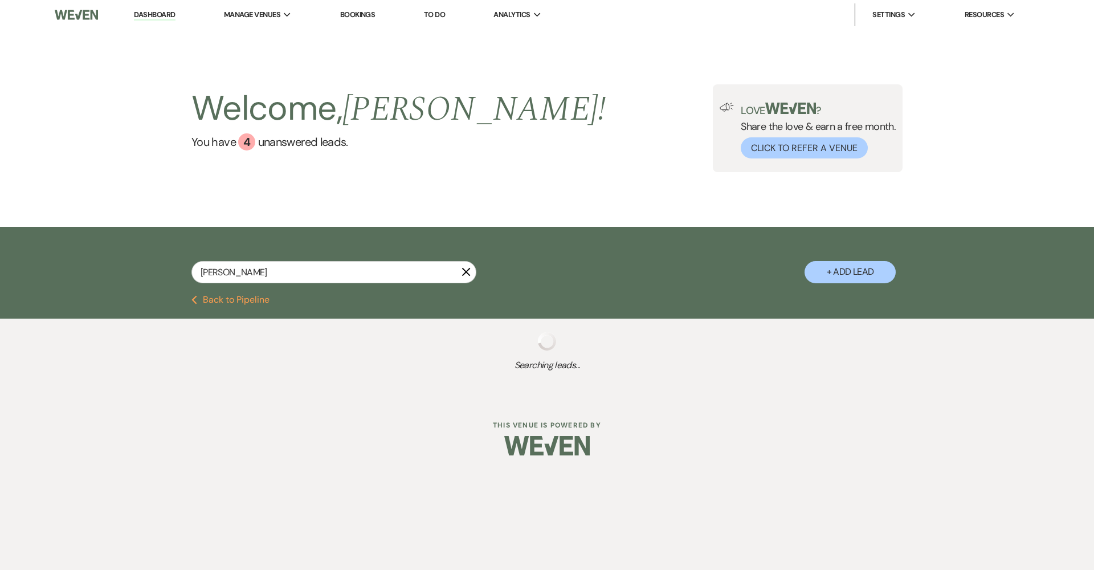
select select "7"
select select "8"
select select "9"
select select "8"
select select "5"
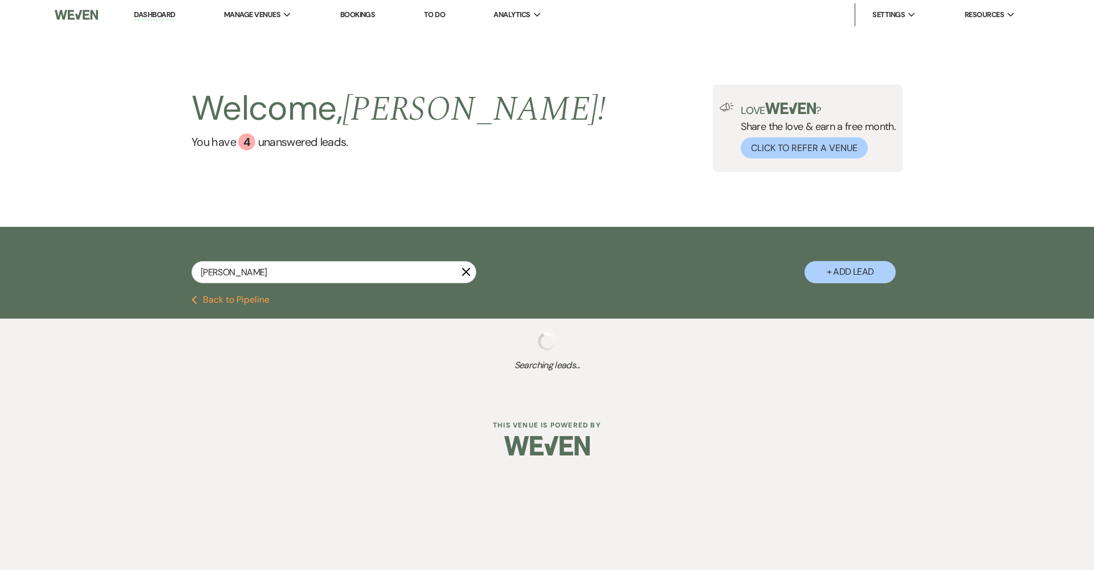
select select "8"
select select "5"
select select "8"
select select "5"
select select "8"
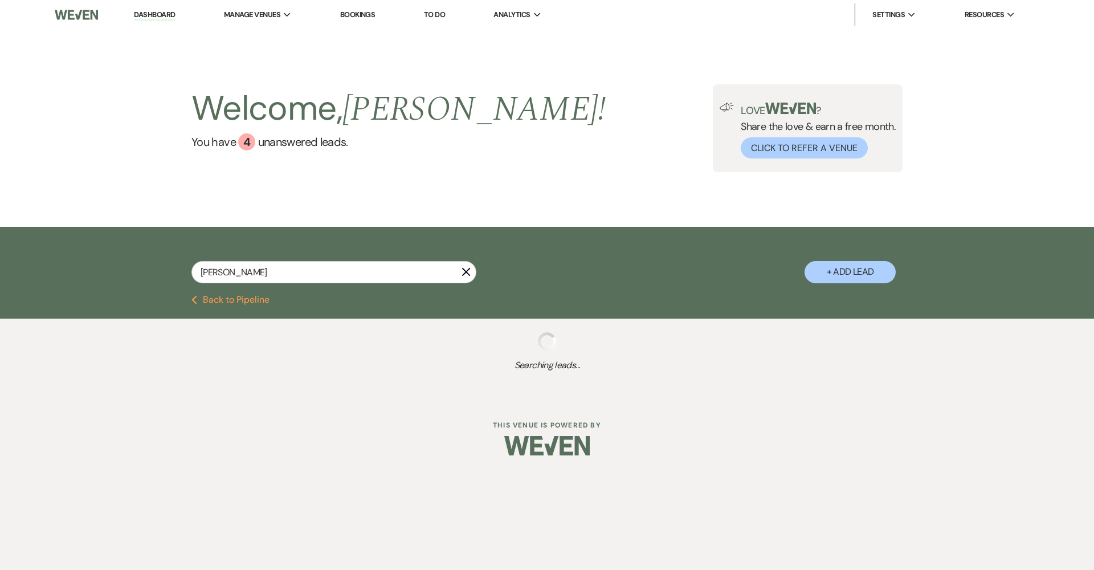
select select "4"
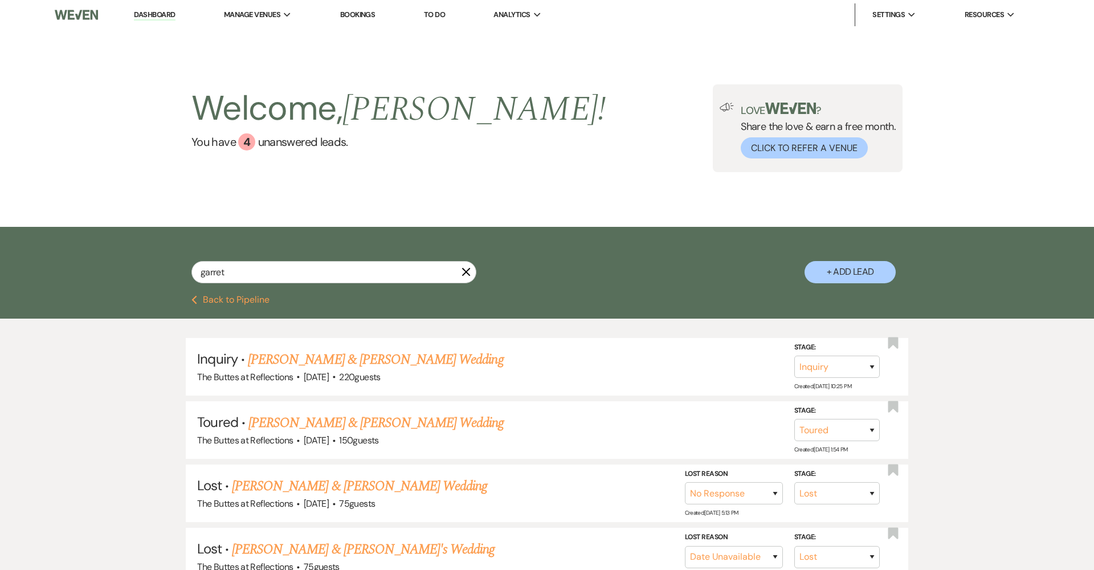
type input "garrett"
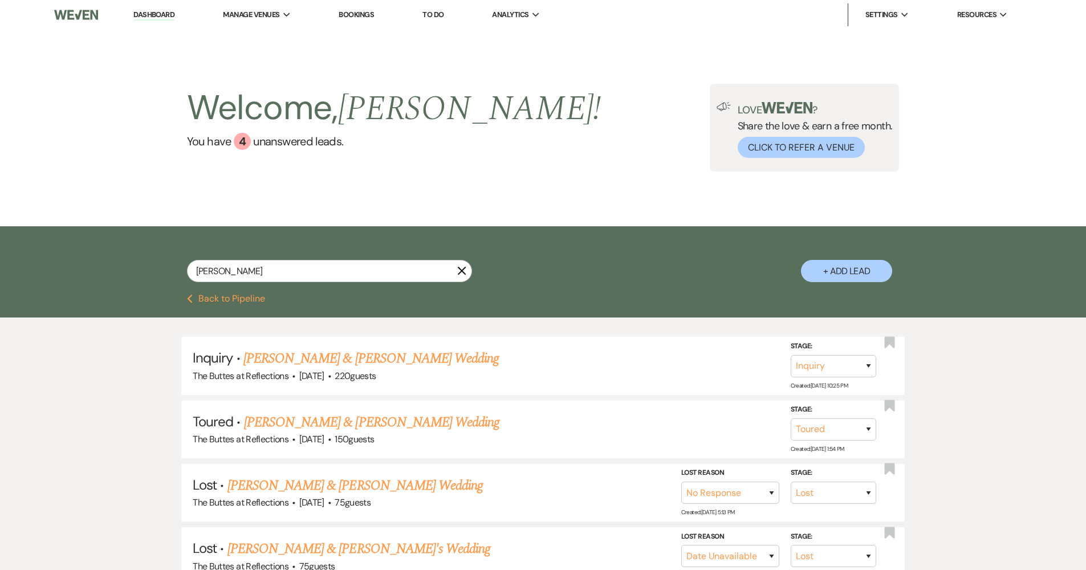
select select "8"
select select "5"
select select "8"
select select "6"
type input "Garrett"
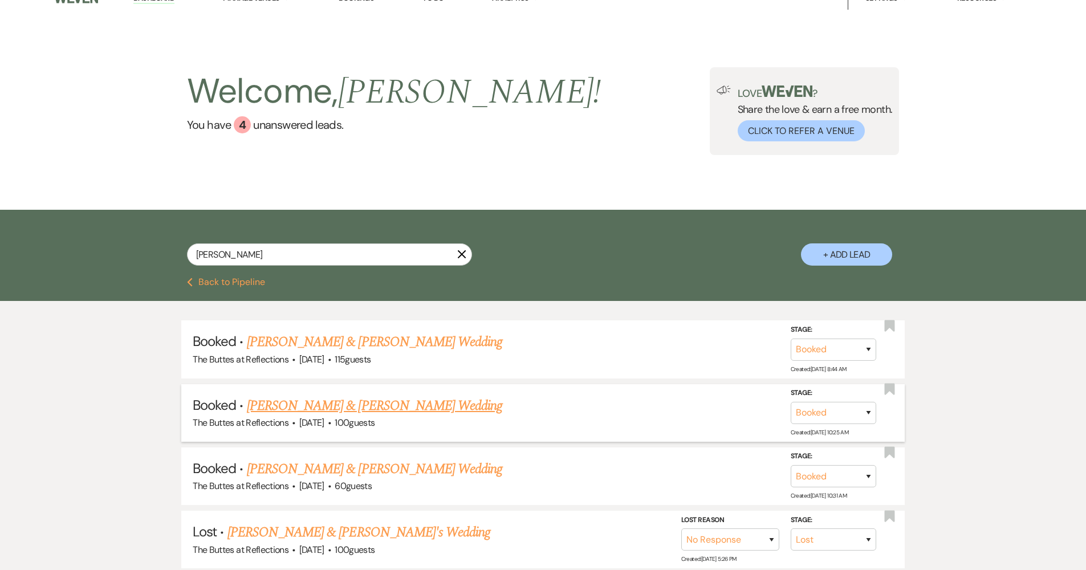
scroll to position [42, 0]
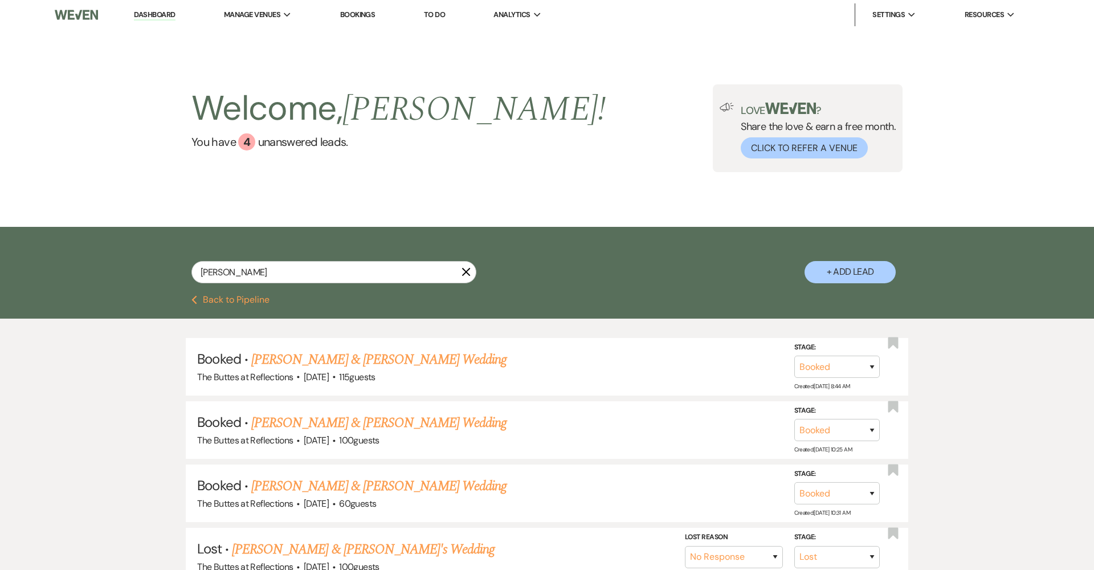
select select "8"
select select "5"
select select "8"
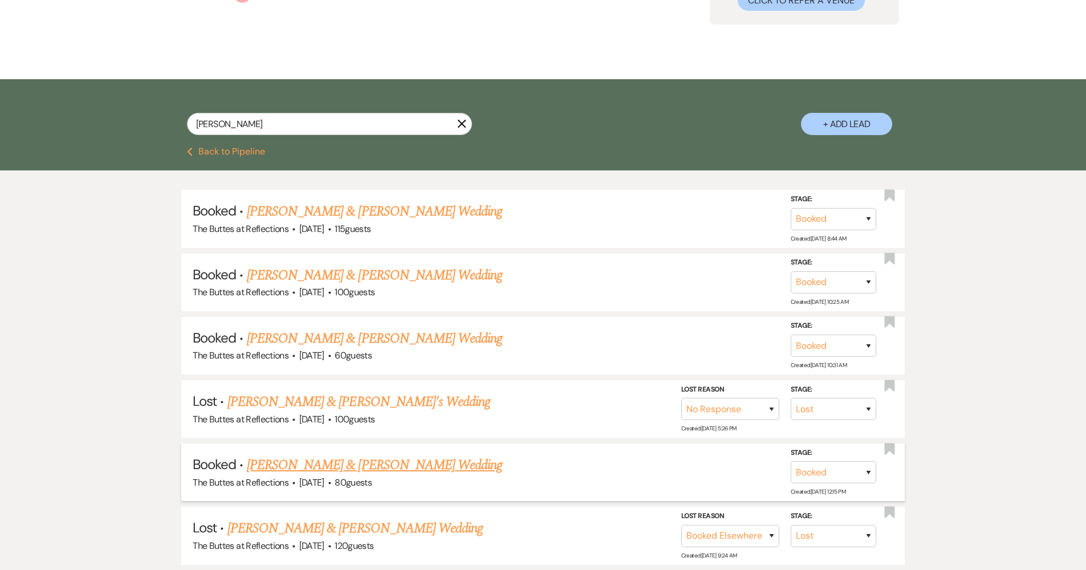
scroll to position [166, 0]
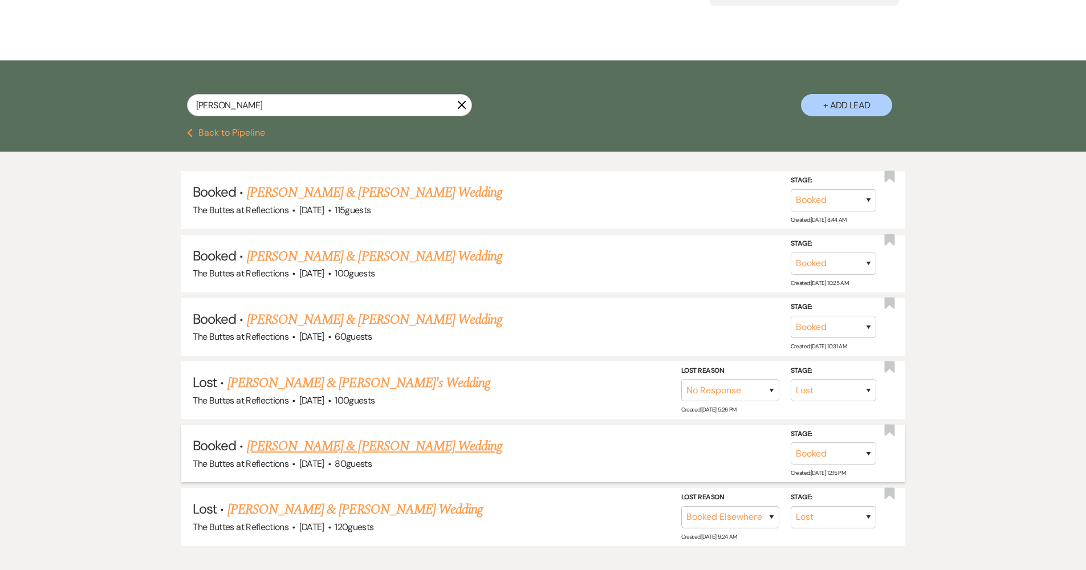
click at [400, 442] on link "[PERSON_NAME] & [PERSON_NAME] Wedding" at bounding box center [374, 446] width 255 height 21
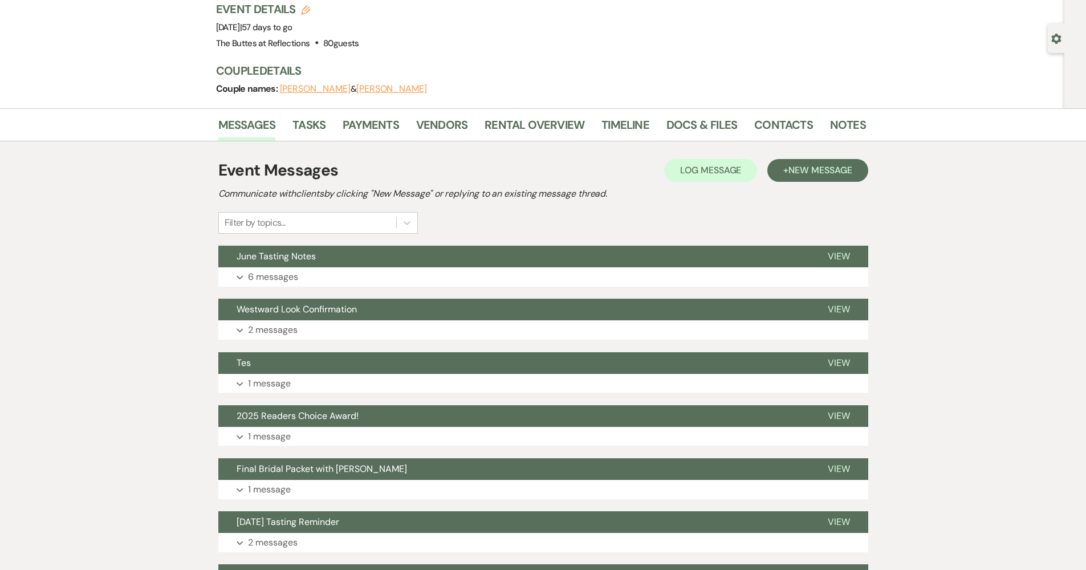
scroll to position [93, 0]
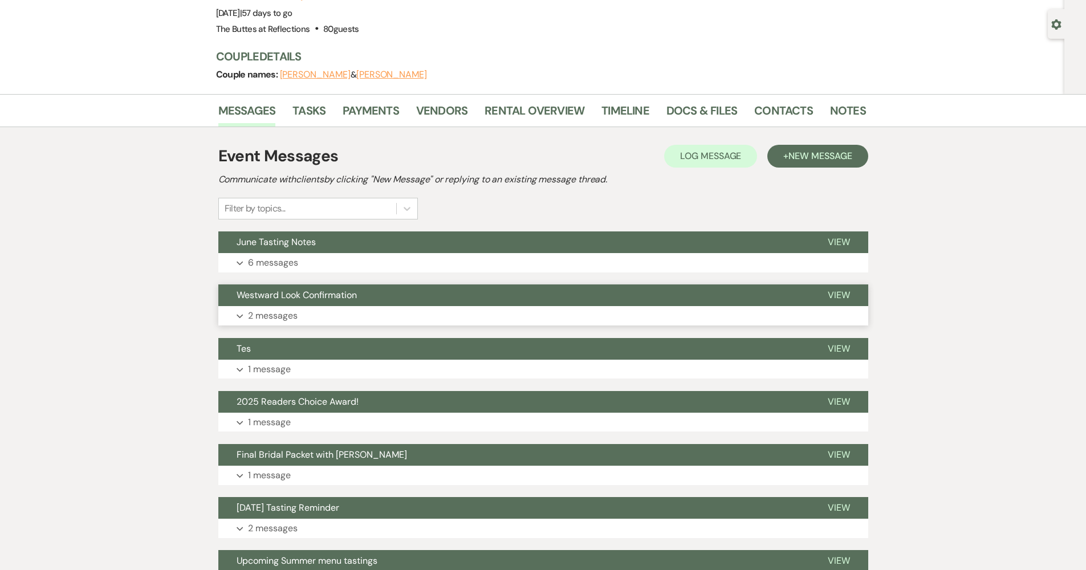
click at [288, 311] on p "2 messages" at bounding box center [273, 315] width 50 height 15
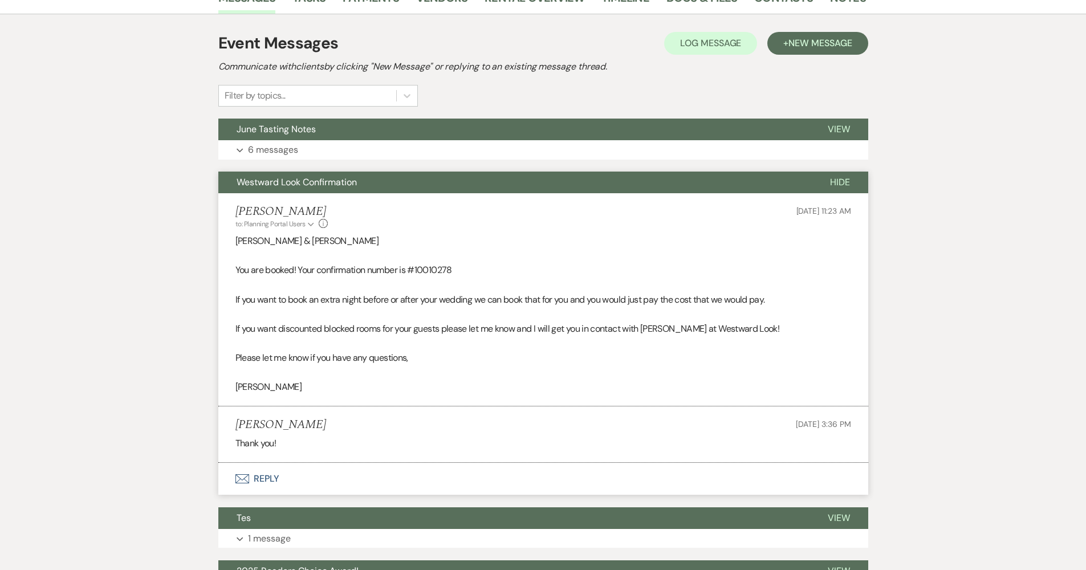
scroll to position [209, 0]
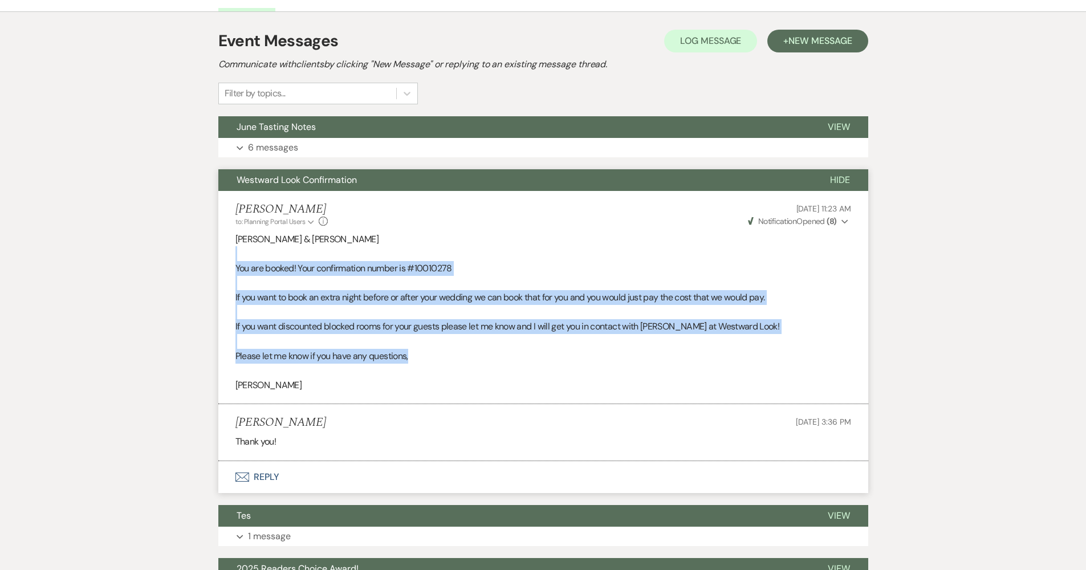
drag, startPoint x: 381, startPoint y: 356, endPoint x: 241, endPoint y: 258, distance: 170.6
click at [241, 258] on div "Zane & Erin You are booked! Your confirmation number is # 10010278 If you want …" at bounding box center [543, 312] width 616 height 161
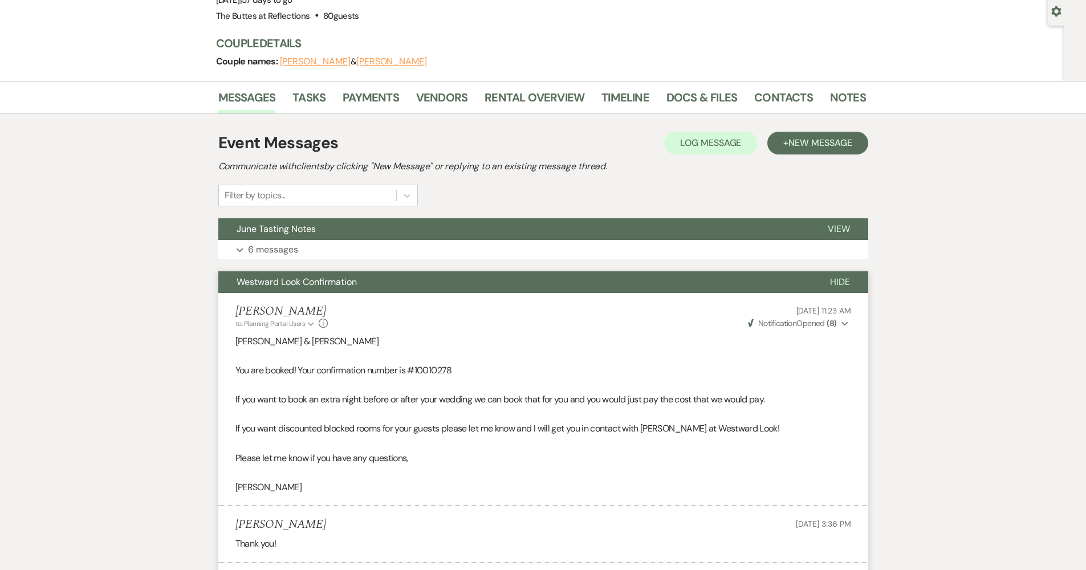
scroll to position [2, 0]
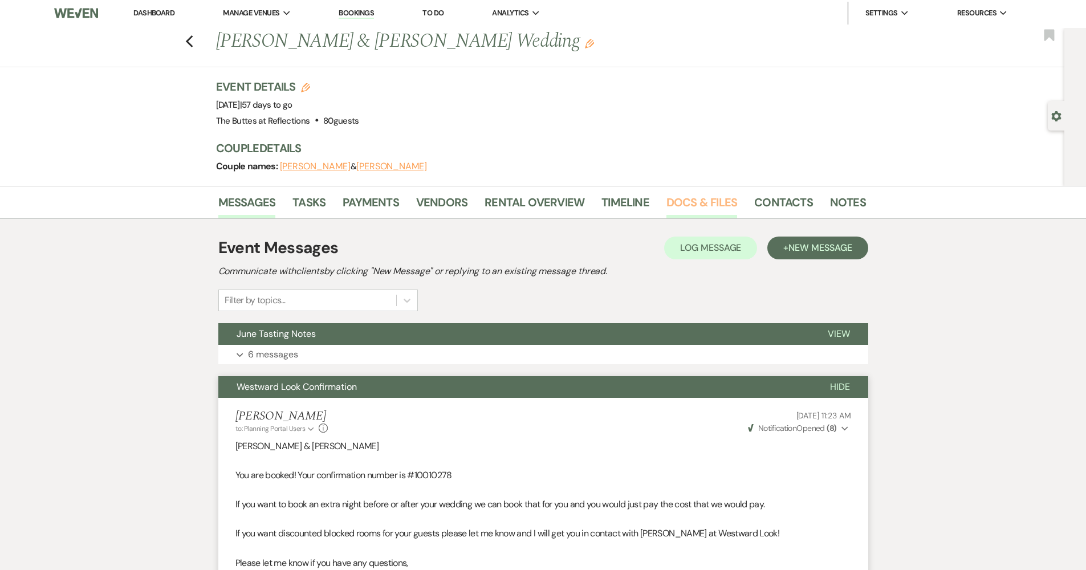
click at [705, 202] on link "Docs & Files" at bounding box center [701, 205] width 71 height 25
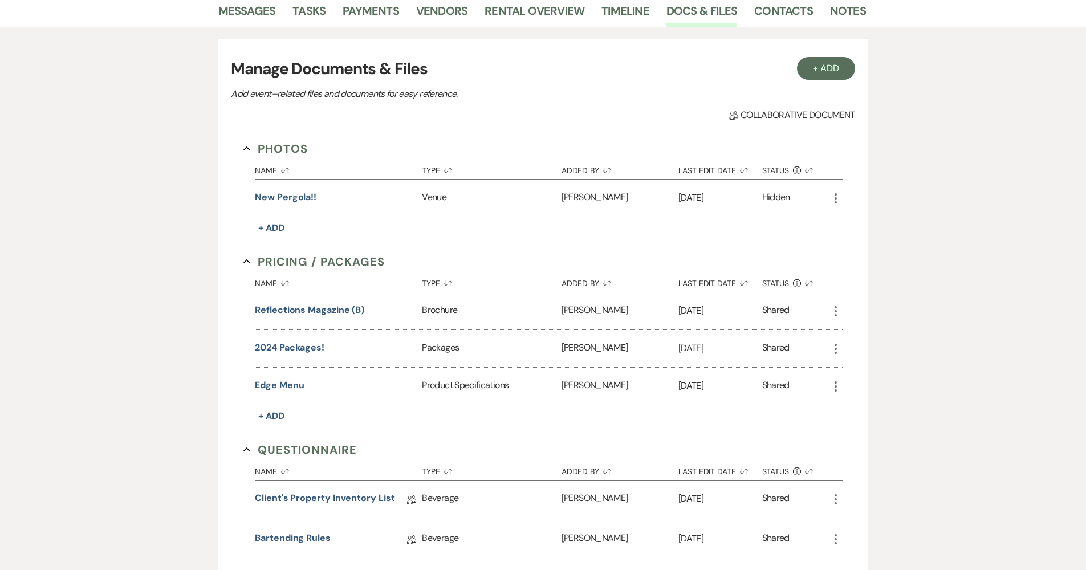
scroll to position [307, 0]
